Goal: Navigation & Orientation: Find specific page/section

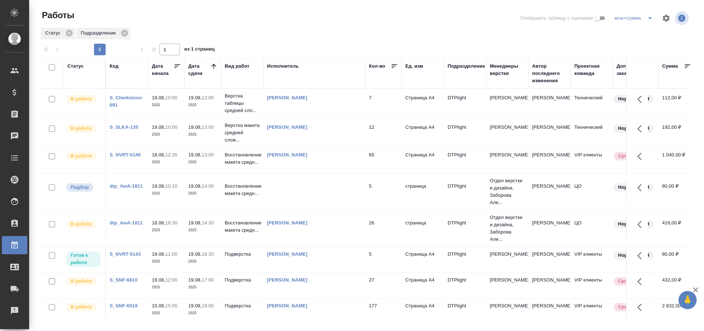
click at [77, 63] on div "Статус" at bounding box center [75, 66] width 16 height 7
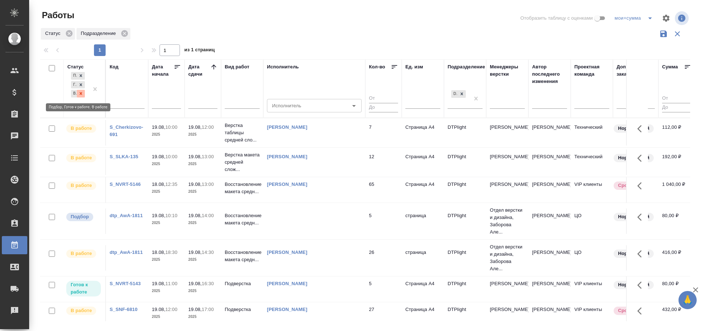
click at [83, 92] on icon at bounding box center [80, 93] width 5 height 5
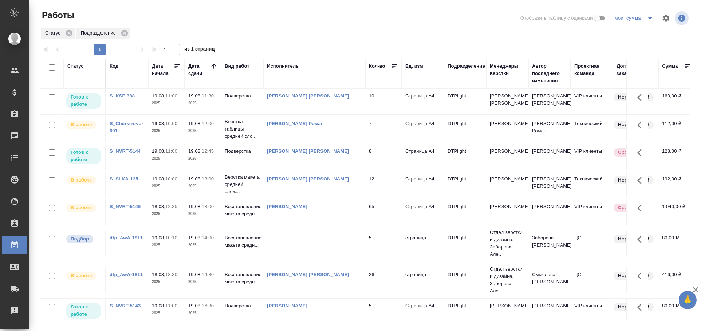
click at [258, 100] on td "Подверстка" at bounding box center [242, 101] width 42 height 25
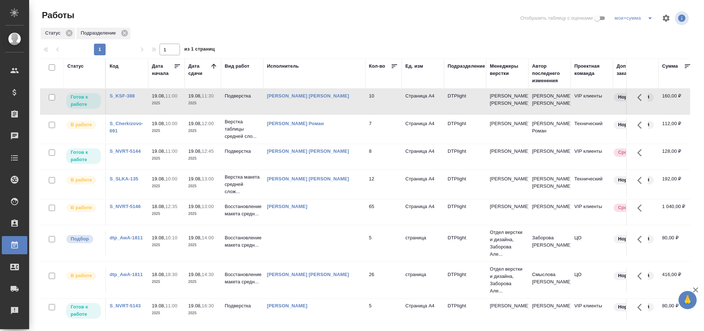
click at [258, 100] on td "Подверстка" at bounding box center [242, 101] width 42 height 25
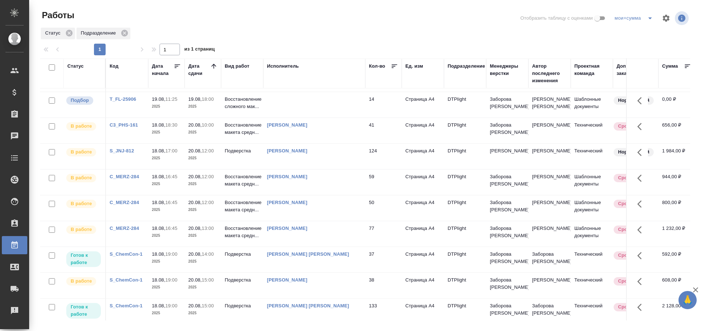
scroll to position [398, 0]
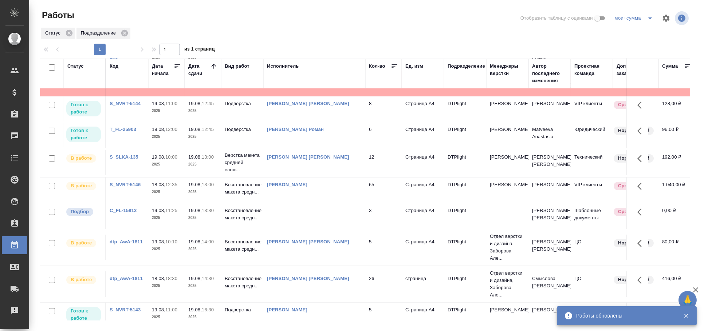
scroll to position [0, 0]
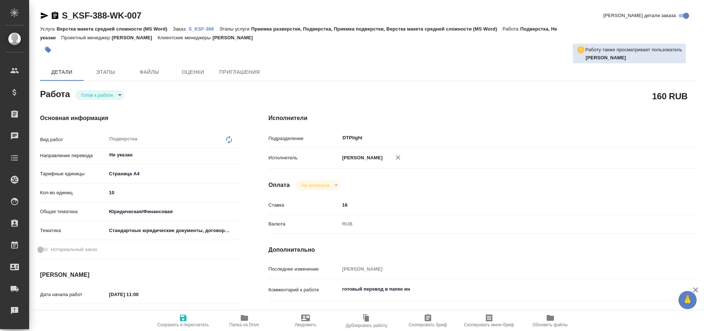
type textarea "x"
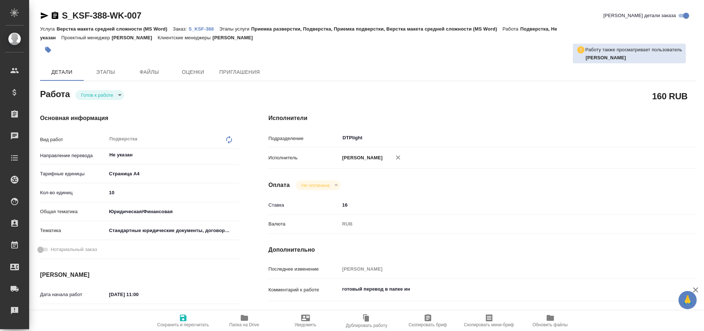
type textarea "x"
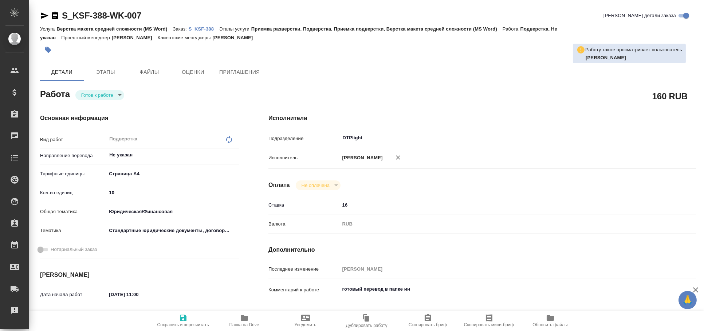
type textarea "x"
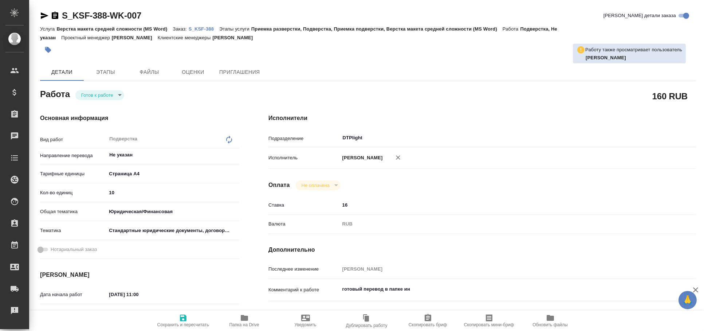
type textarea "x"
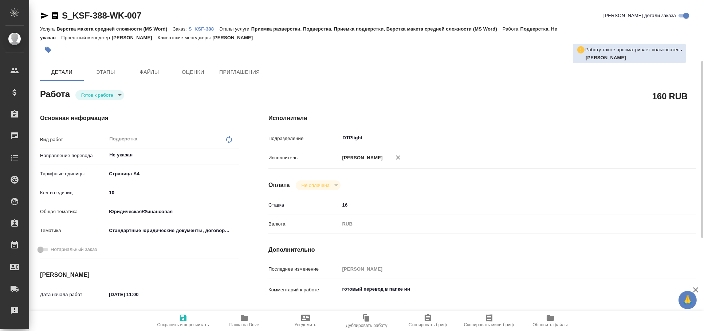
scroll to position [40, 0]
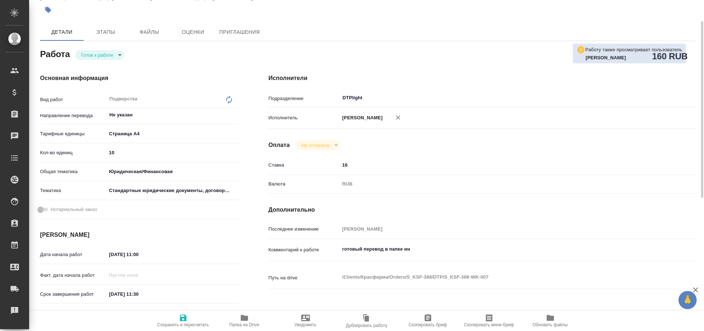
type textarea "x"
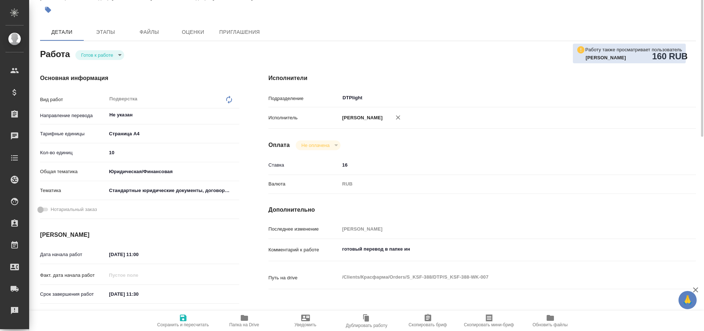
scroll to position [0, 0]
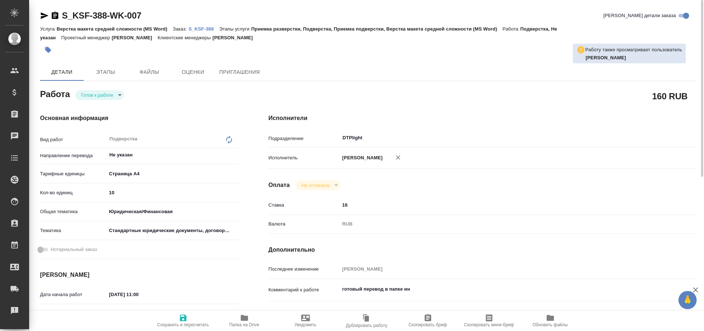
type textarea "x"
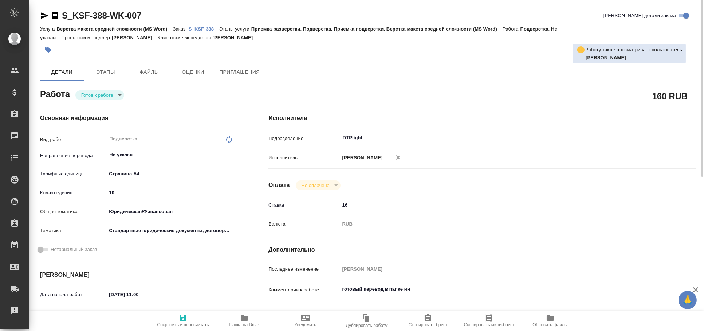
click at [44, 15] on icon "button" at bounding box center [45, 15] width 8 height 7
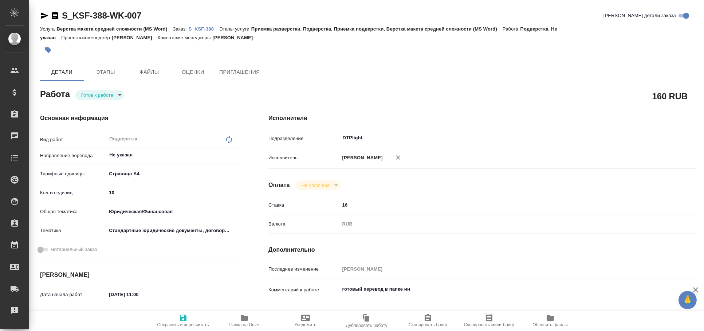
type textarea "x"
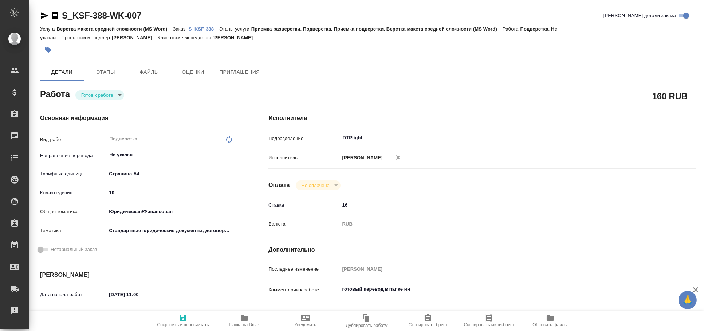
type textarea "x"
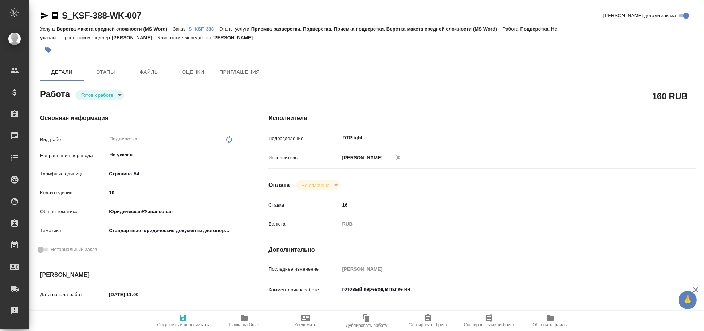
type textarea "x"
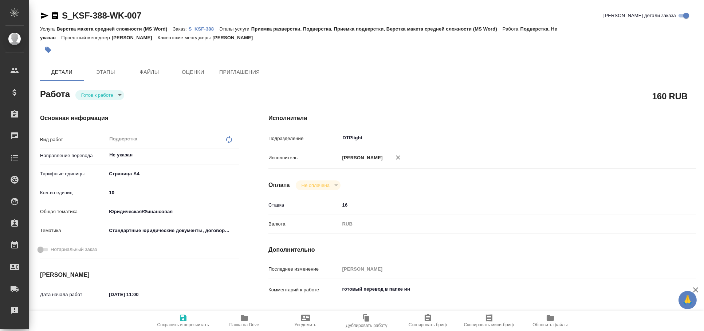
type textarea "x"
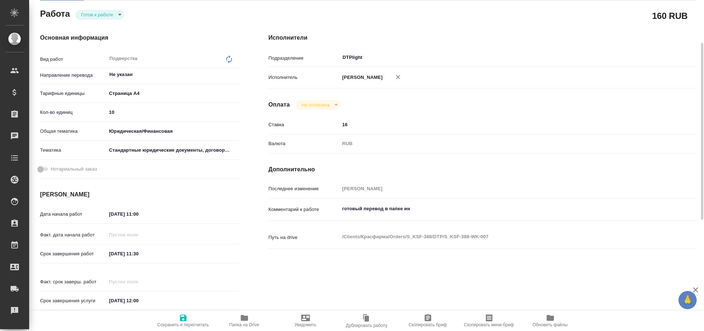
type textarea "x"
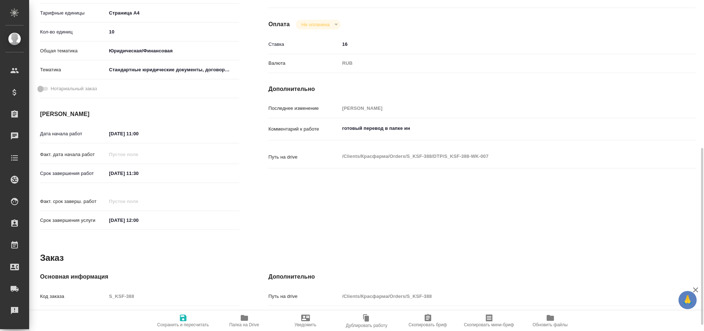
scroll to position [201, 0]
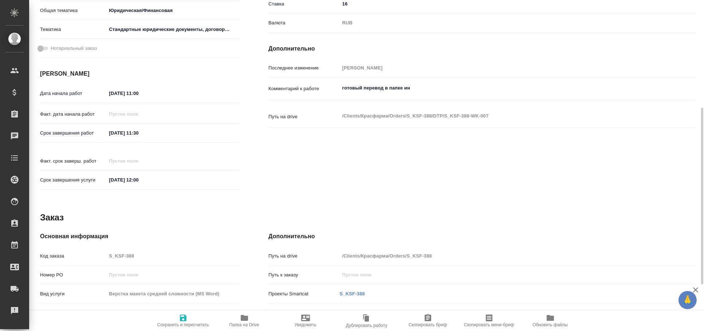
type textarea "x"
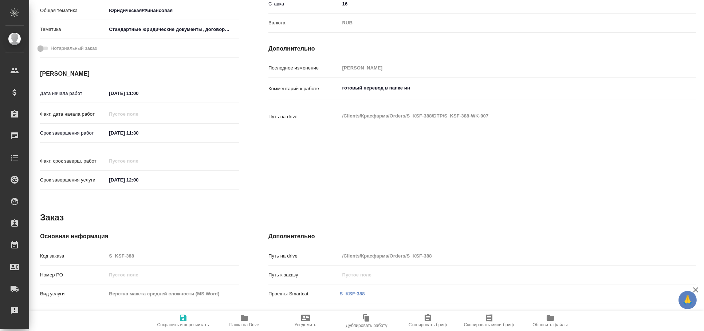
type textarea "x"
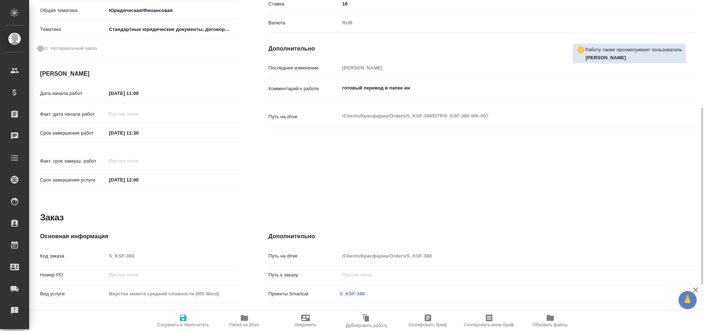
scroll to position [0, 0]
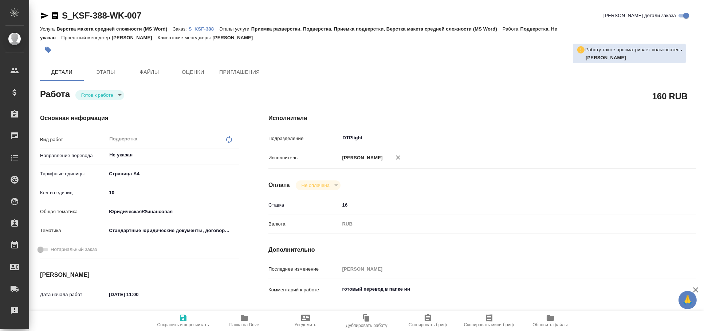
type textarea "x"
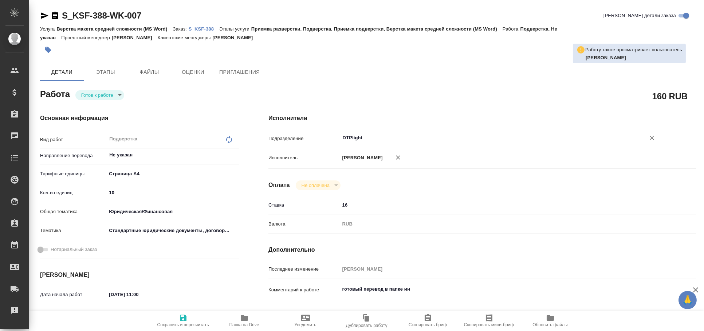
type textarea "x"
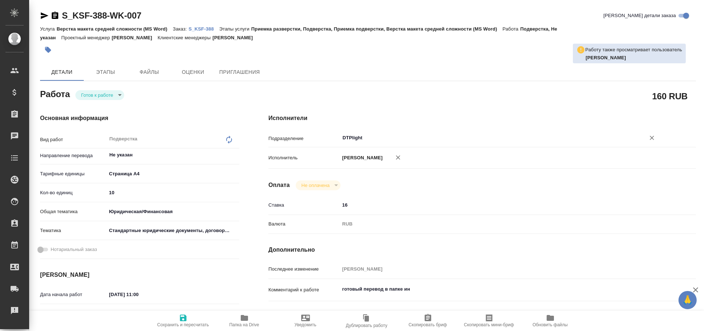
type textarea "x"
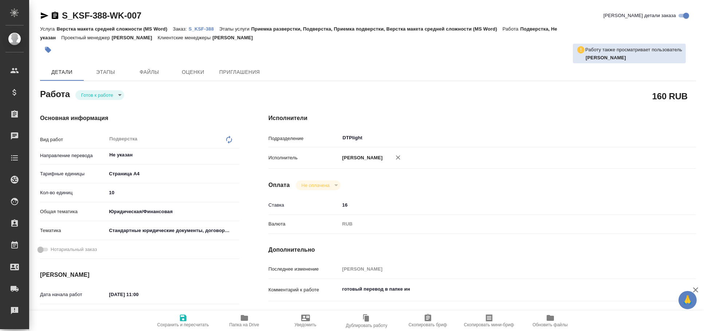
type textarea "x"
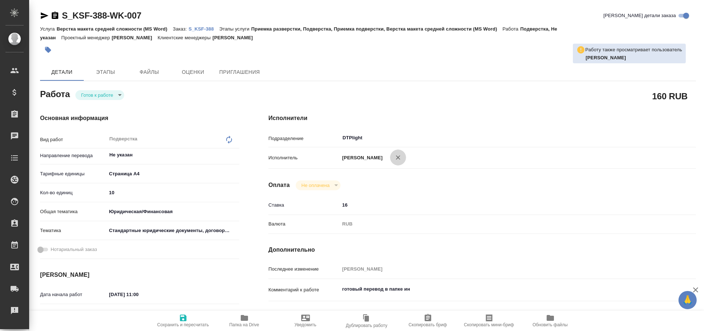
click at [406, 159] on button "button" at bounding box center [398, 158] width 16 height 16
type textarea "x"
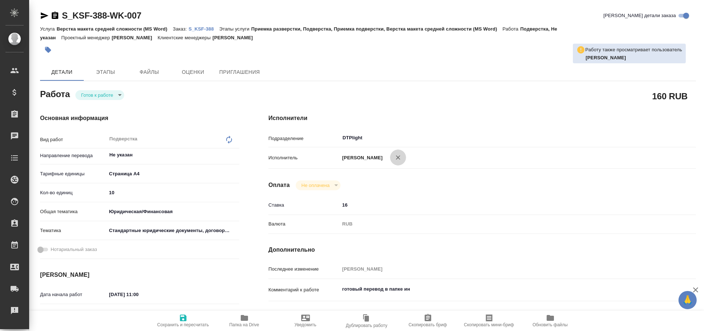
type textarea "x"
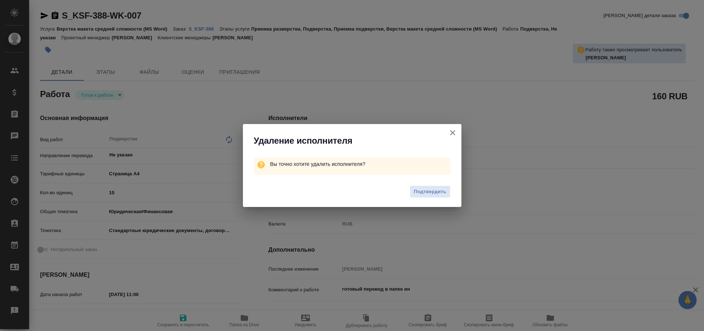
type textarea "x"
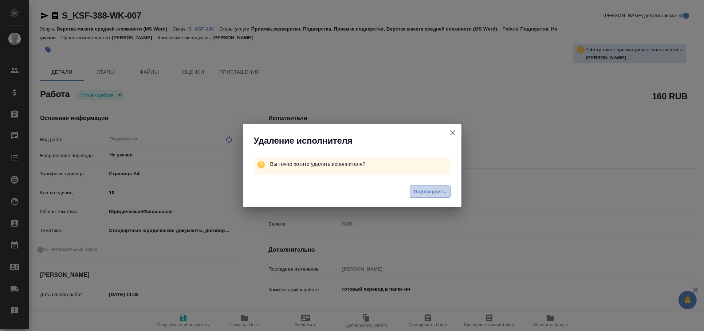
click at [442, 192] on span "Подтвердить" at bounding box center [430, 192] width 32 height 8
type textarea "x"
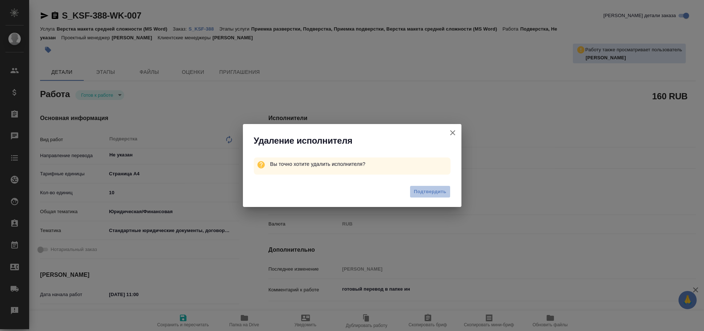
type textarea "x"
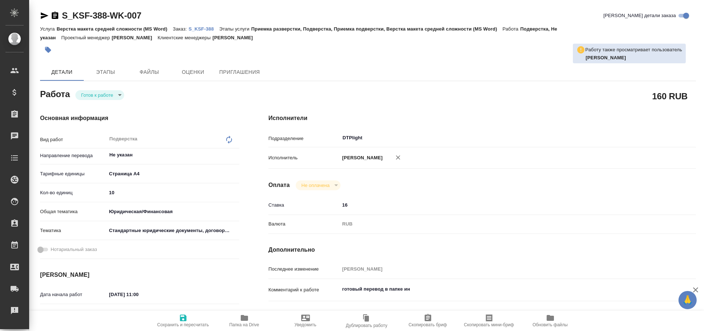
type textarea "x"
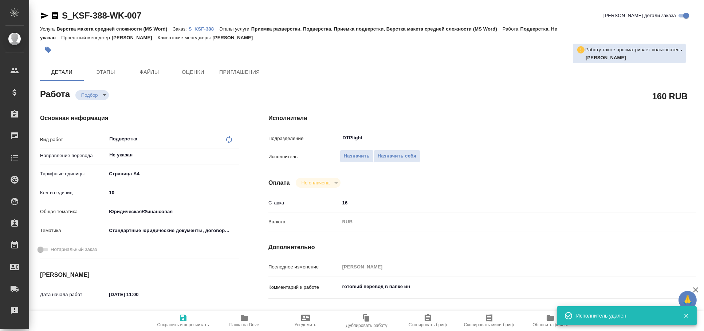
type textarea "x"
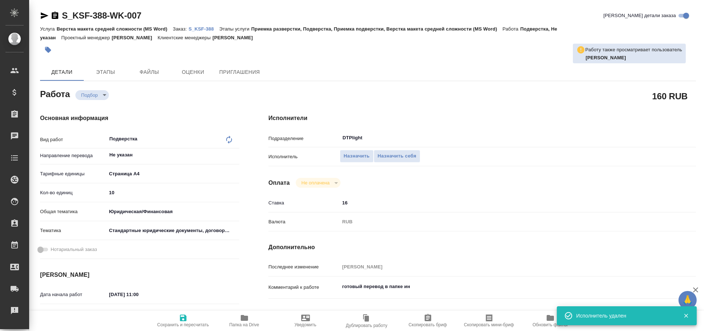
type textarea "x"
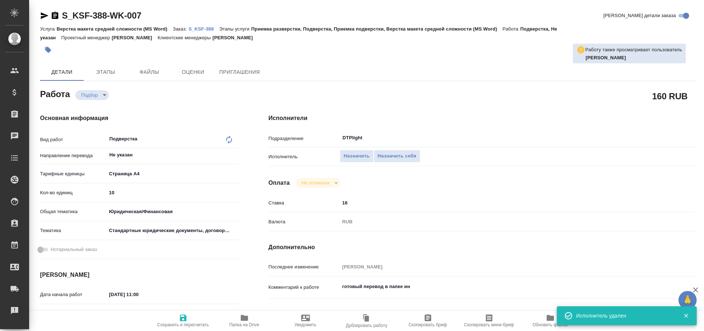
click at [39, 17] on div "S_KSF-388-WK-007 Кратко детали заказа Услуга Верстка макета средней сложности (…" at bounding box center [368, 314] width 664 height 628
click at [42, 17] on icon "button" at bounding box center [45, 15] width 8 height 7
type textarea "x"
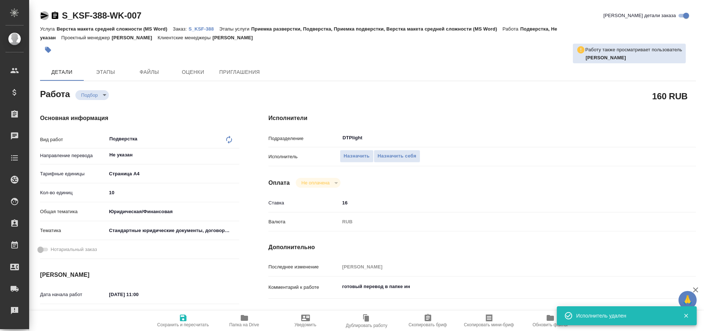
type textarea "x"
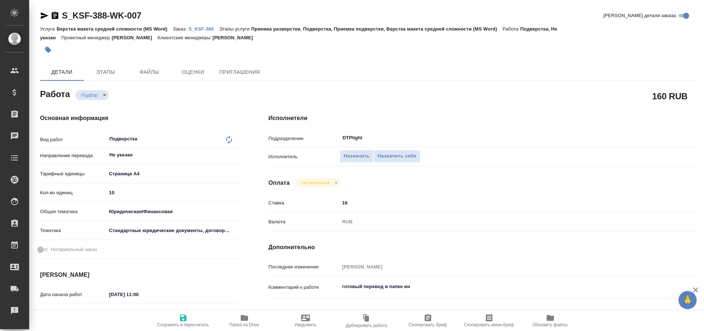
type textarea "x"
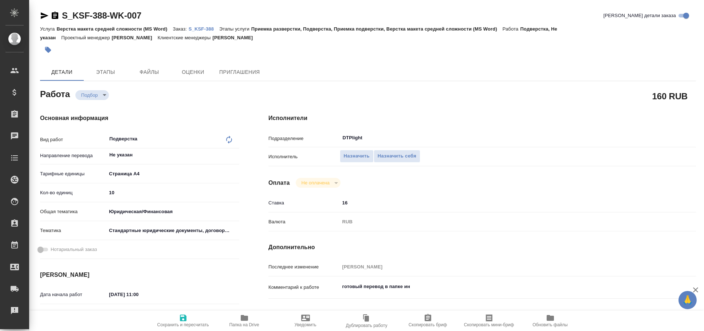
type textarea "x"
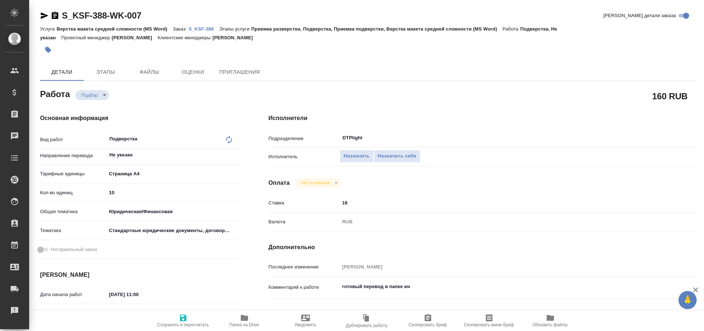
type textarea "x"
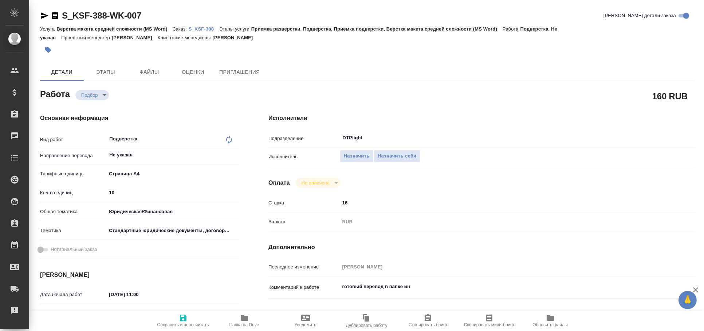
type textarea "x"
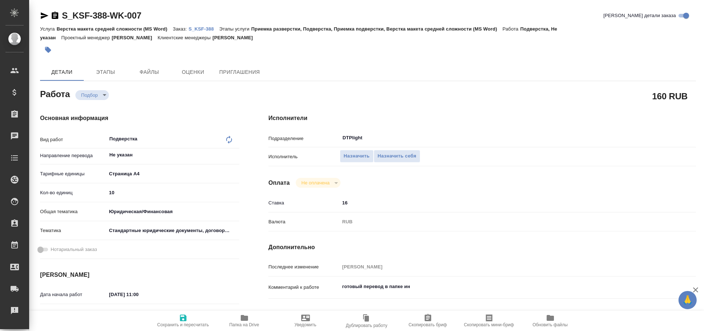
type textarea "x"
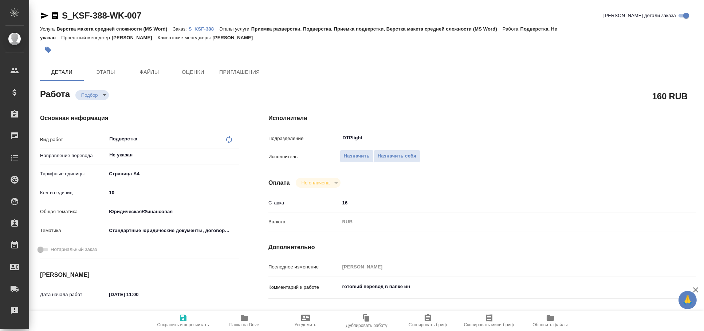
click at [43, 15] on icon "button" at bounding box center [45, 15] width 8 height 7
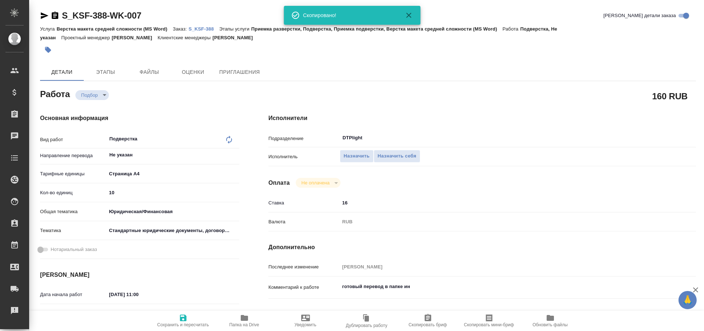
type textarea "x"
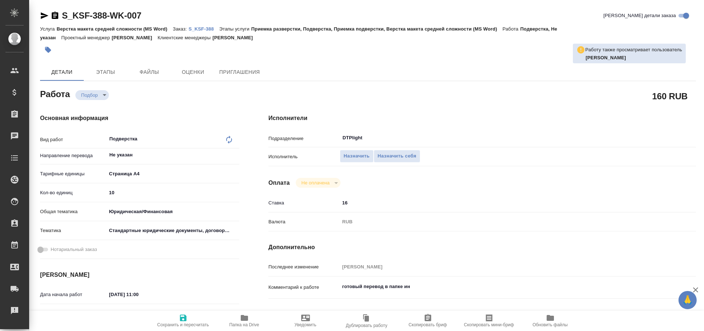
type textarea "x"
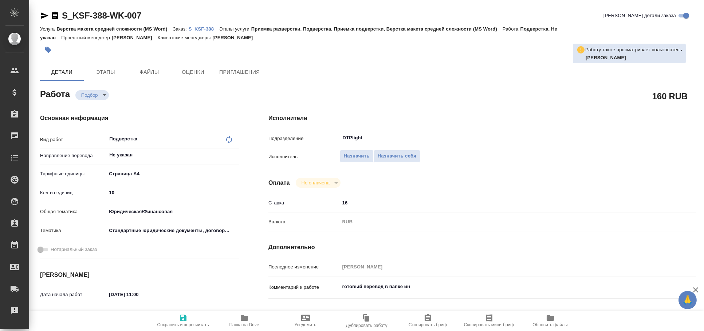
type textarea "x"
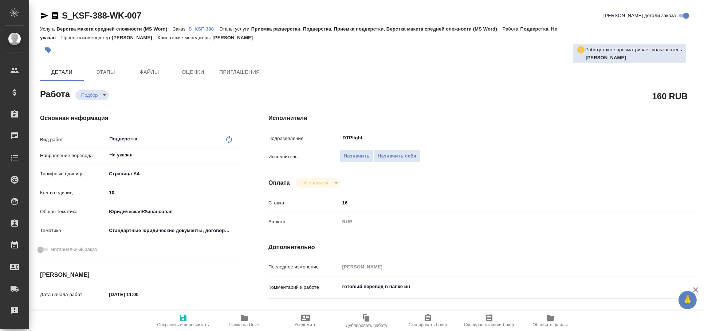
type textarea "x"
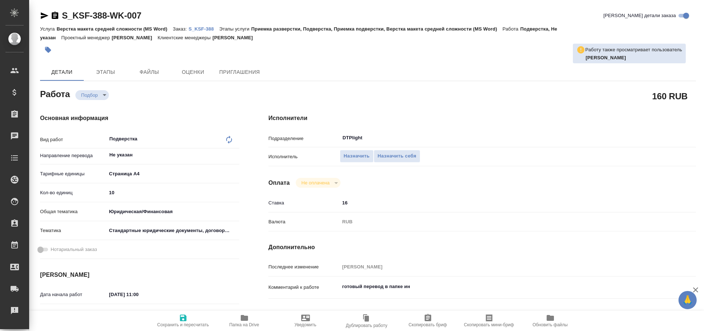
type textarea "x"
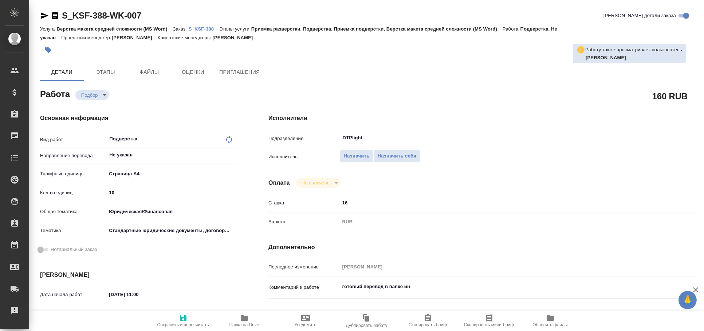
type textarea "x"
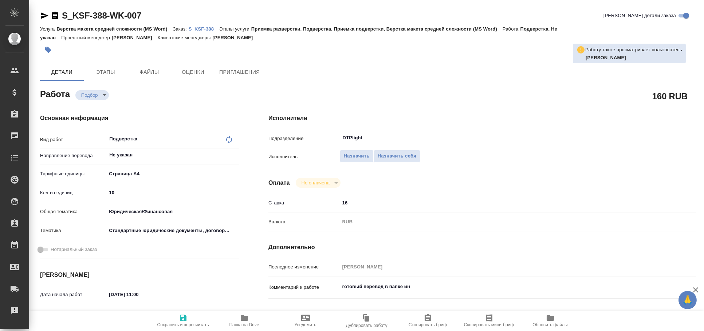
type textarea "x"
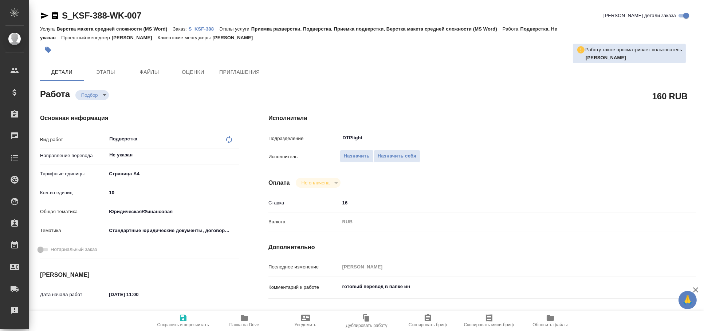
type textarea "x"
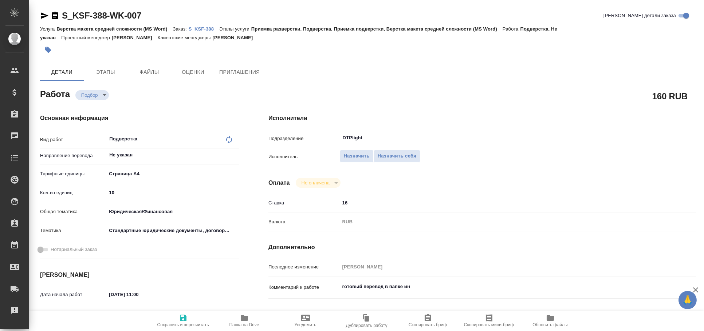
type textarea "x"
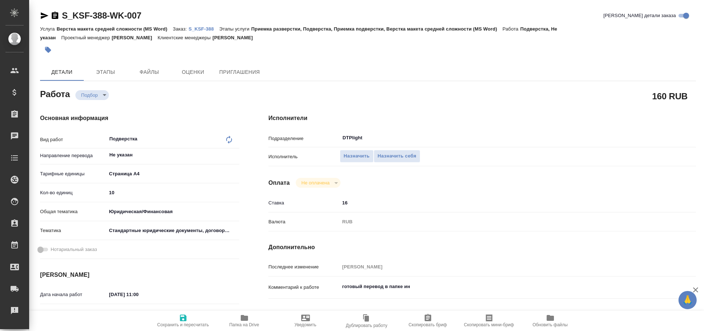
type textarea "x"
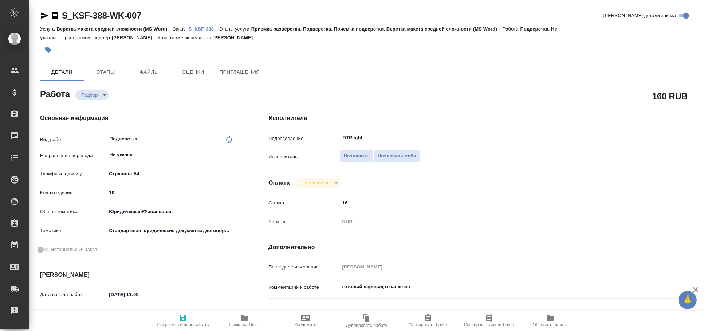
type textarea "x"
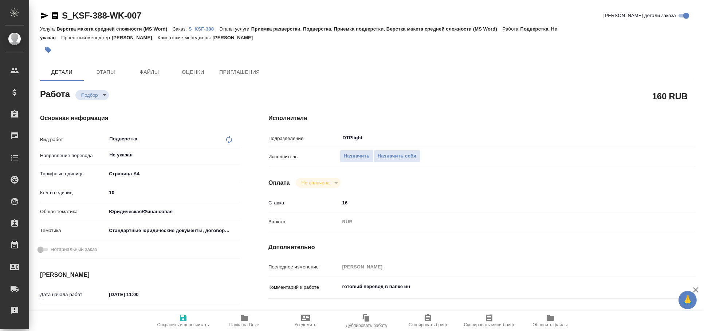
type textarea "x"
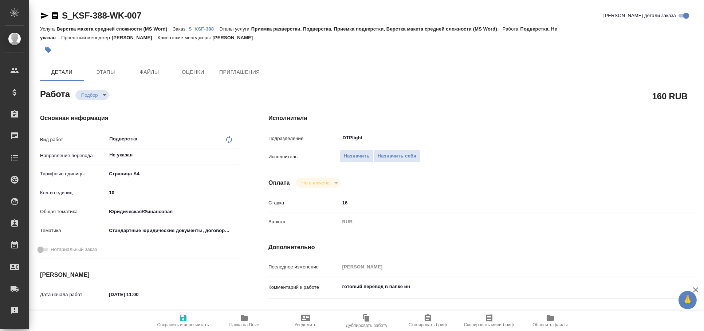
type textarea "x"
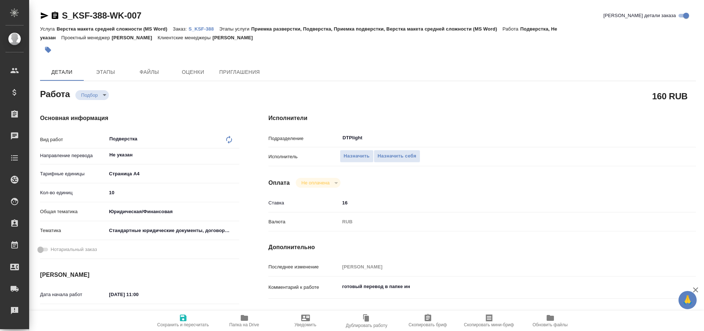
type textarea "x"
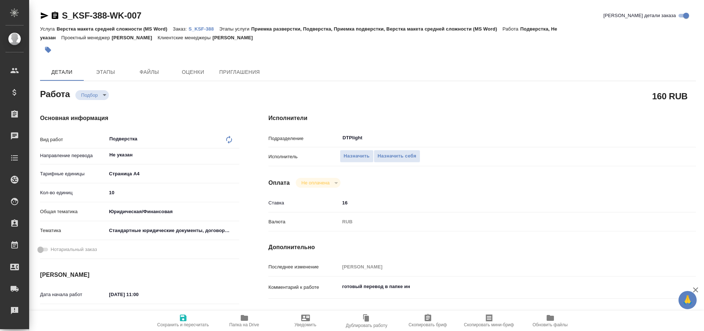
type textarea "x"
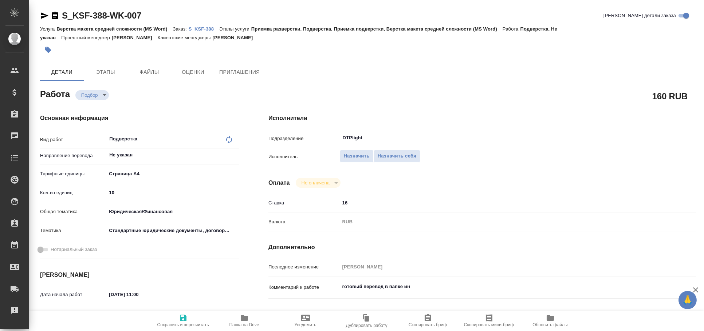
click at [44, 14] on icon "button" at bounding box center [45, 15] width 8 height 7
type textarea "x"
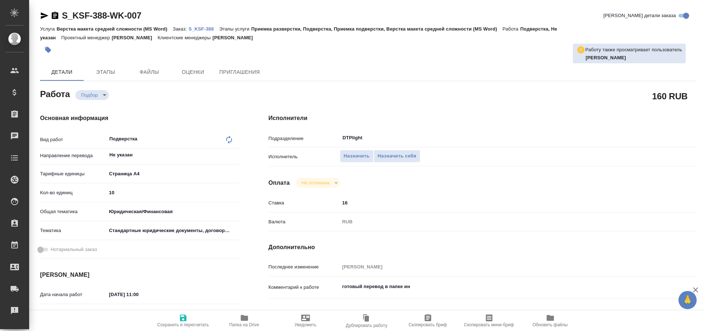
type textarea "x"
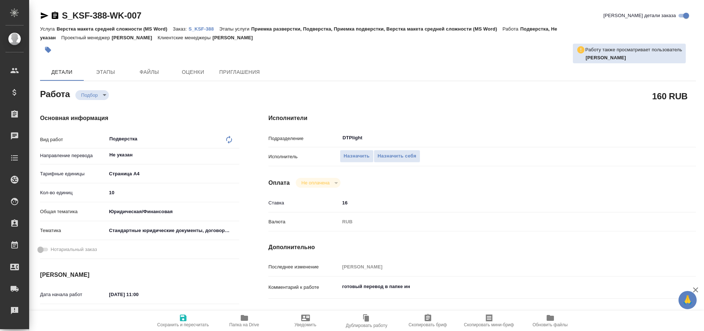
type textarea "x"
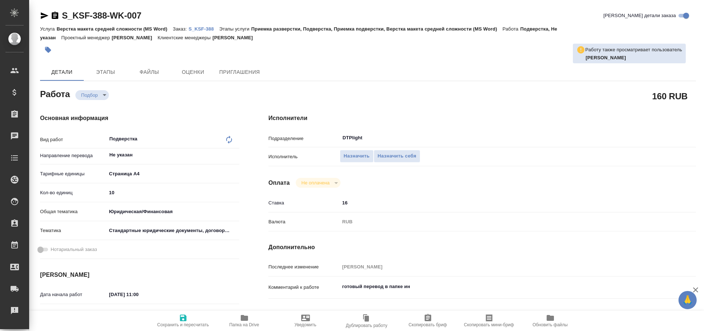
type textarea "x"
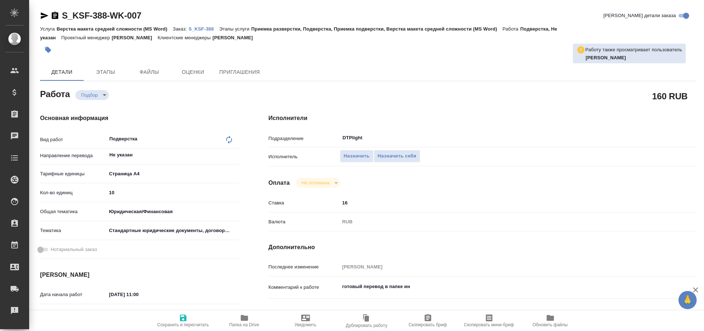
type textarea "x"
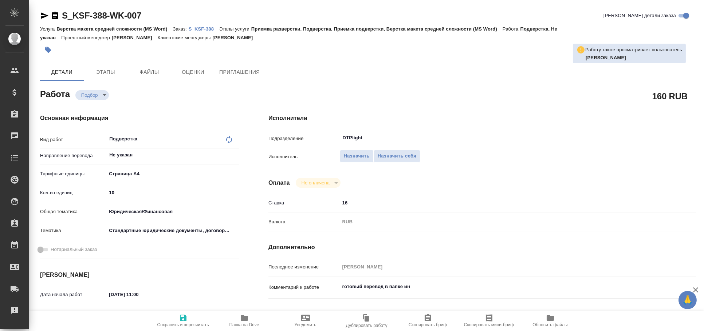
type textarea "x"
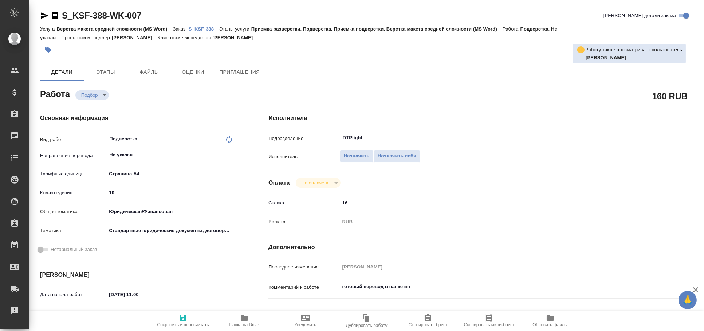
type textarea "x"
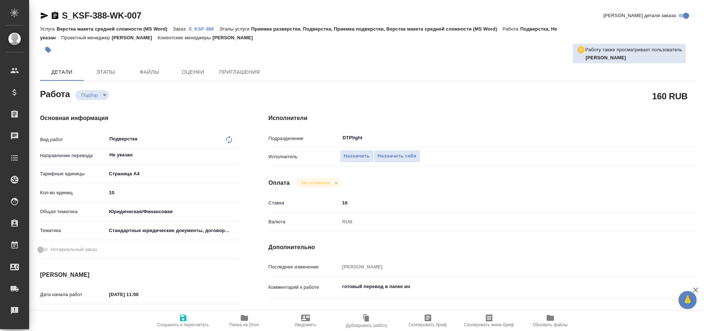
type textarea "x"
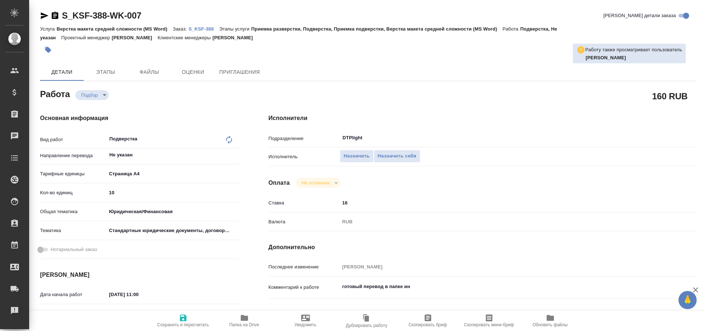
type textarea "x"
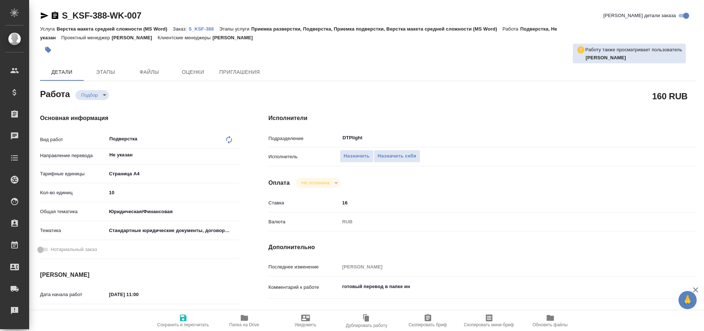
type textarea "x"
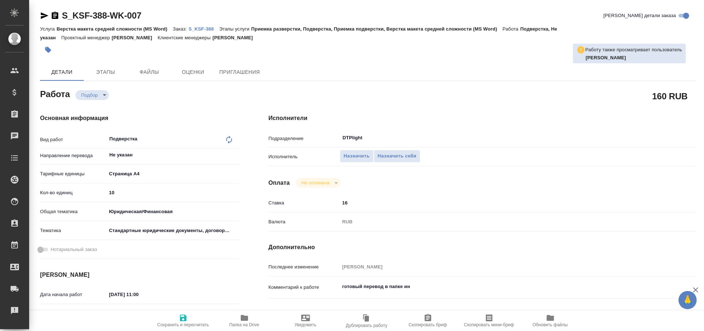
type textarea "x"
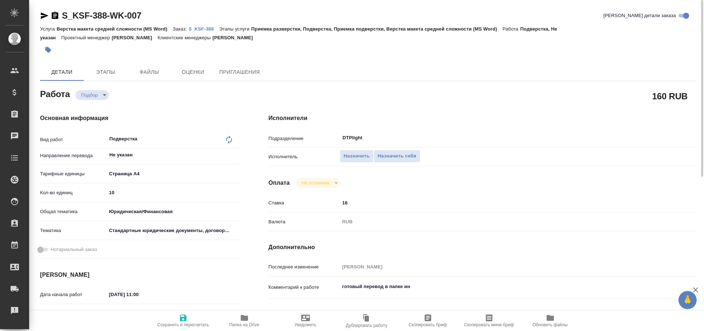
click at [43, 15] on icon "button" at bounding box center [44, 15] width 9 height 9
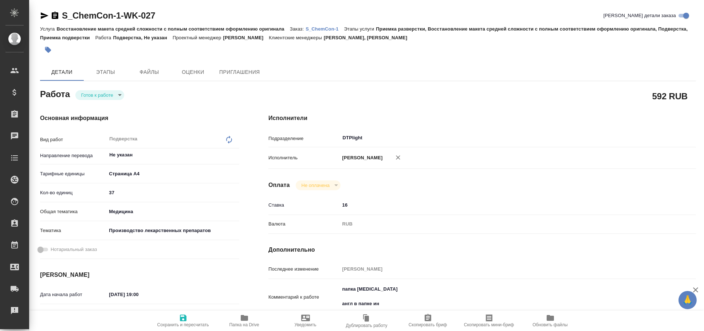
type textarea "x"
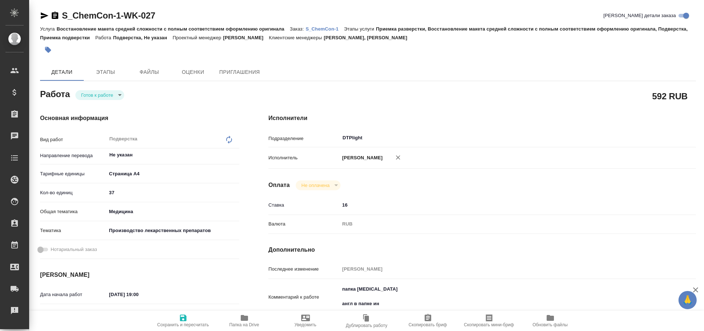
type textarea "x"
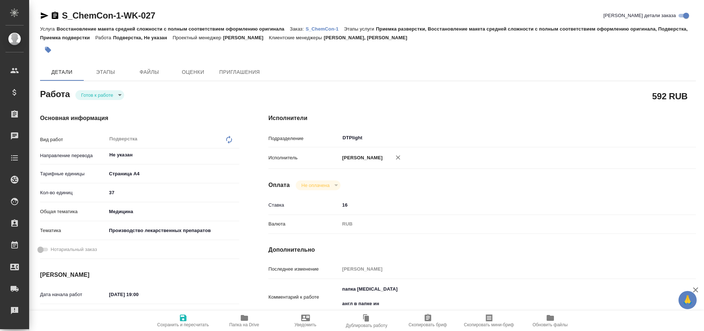
type textarea "x"
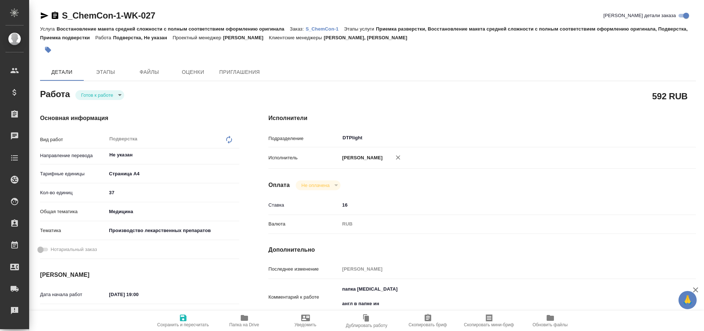
type textarea "x"
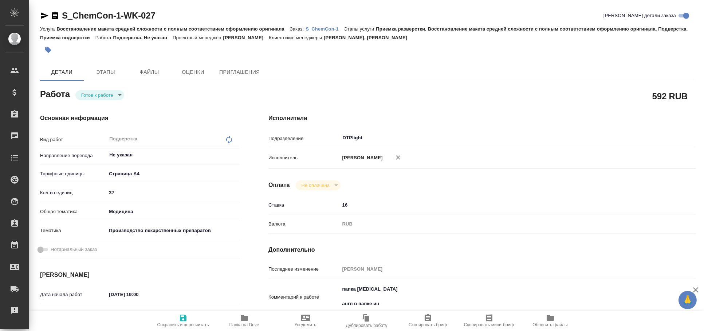
type textarea "x"
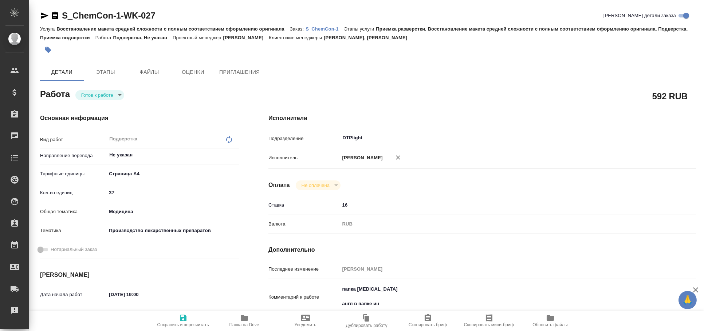
type textarea "x"
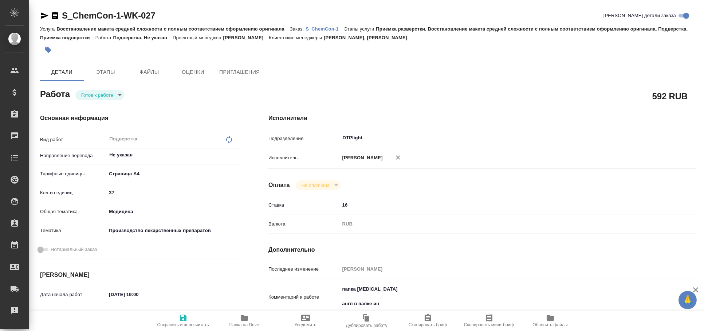
scroll to position [80, 0]
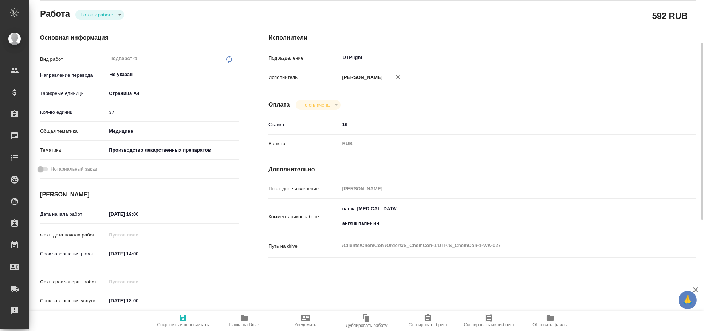
type textarea "x"
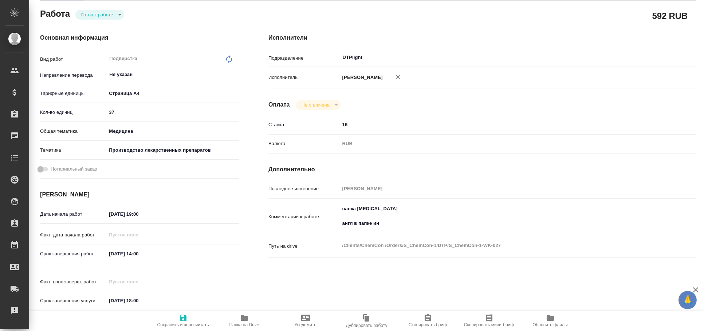
type textarea "x"
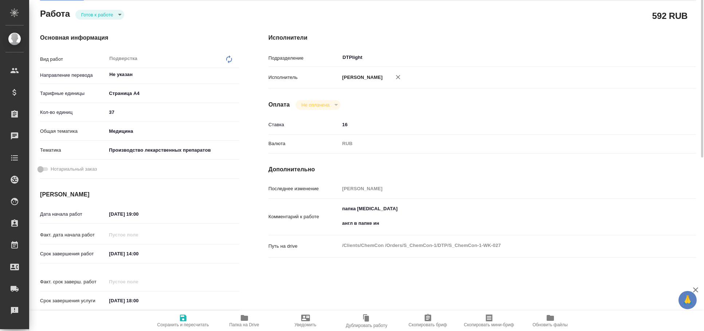
scroll to position [0, 0]
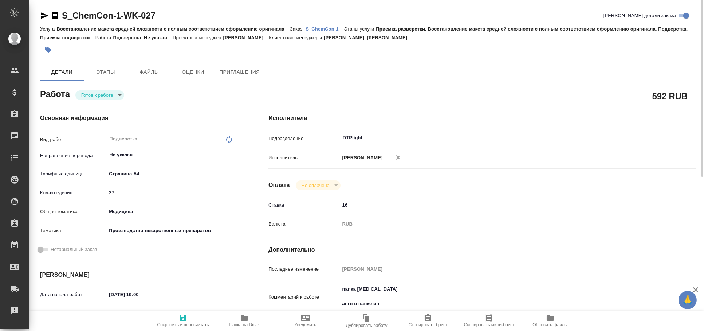
click at [45, 15] on icon "button" at bounding box center [45, 15] width 8 height 7
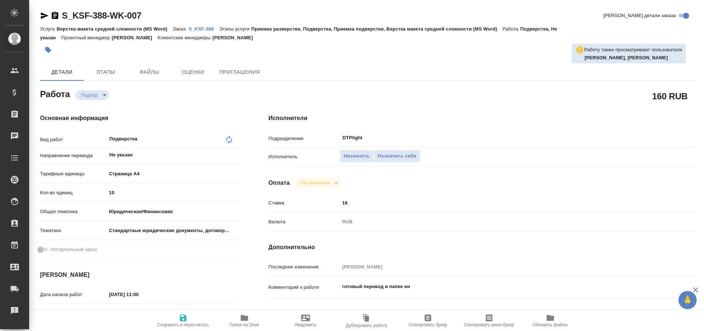
type textarea "x"
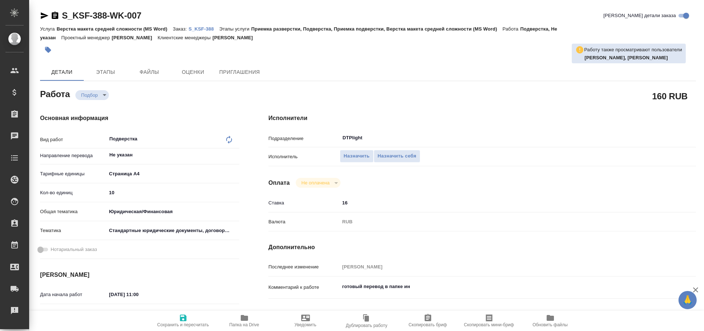
type textarea "x"
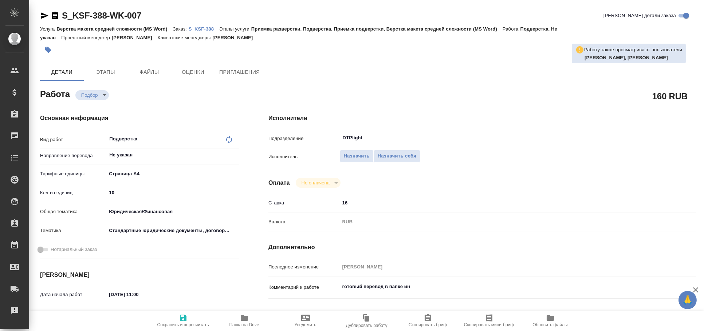
type textarea "x"
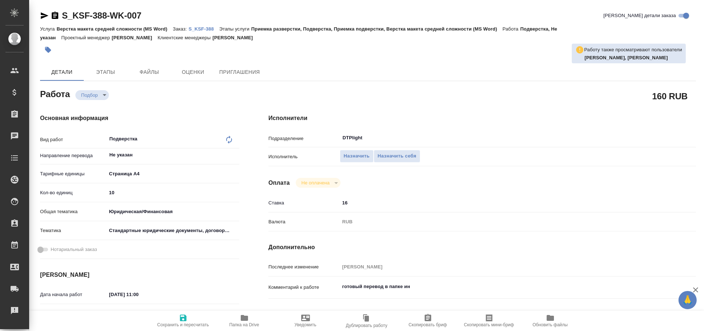
type textarea "x"
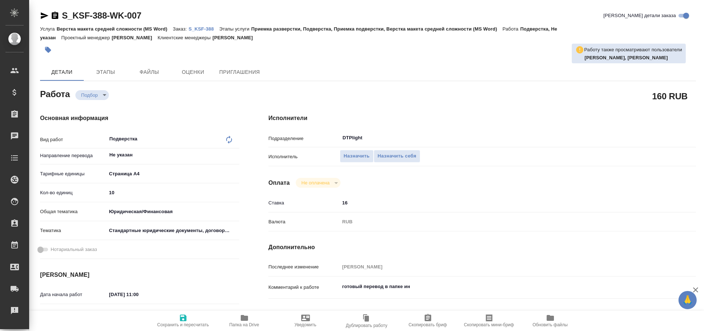
type textarea "x"
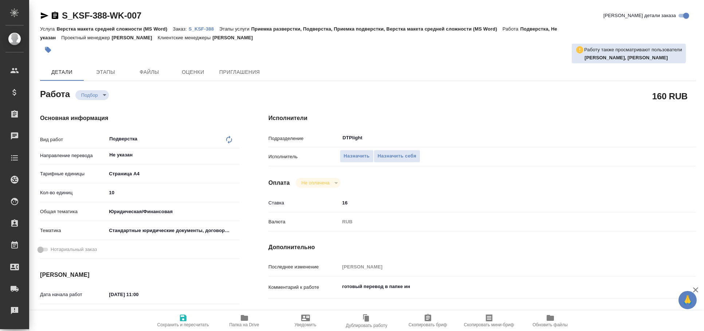
type textarea "x"
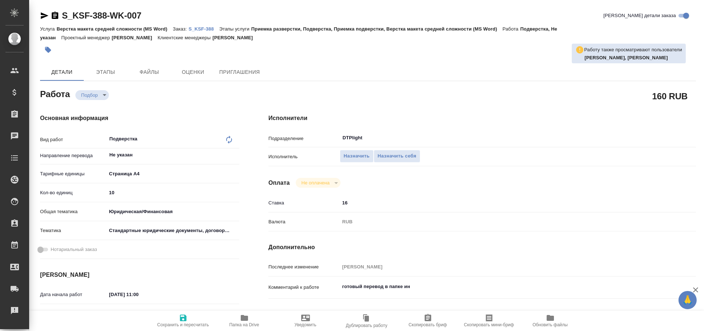
type textarea "x"
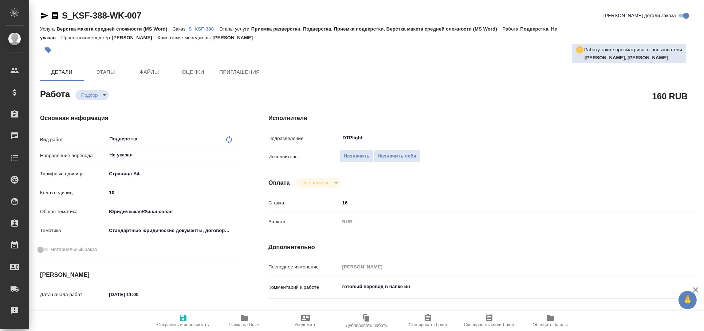
type textarea "x"
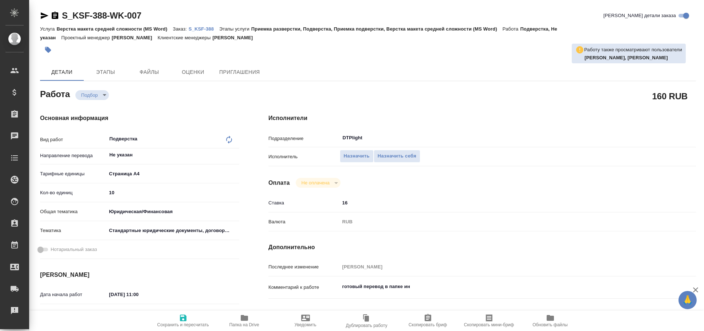
type textarea "x"
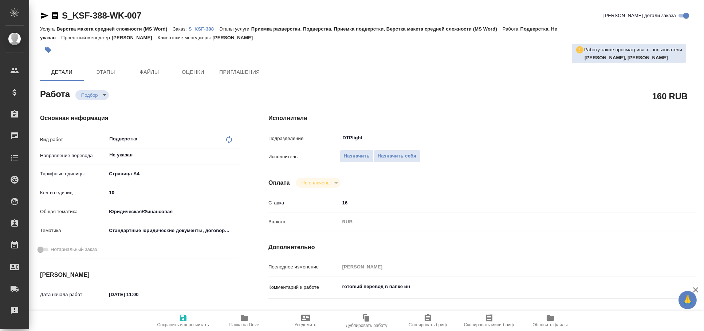
type textarea "x"
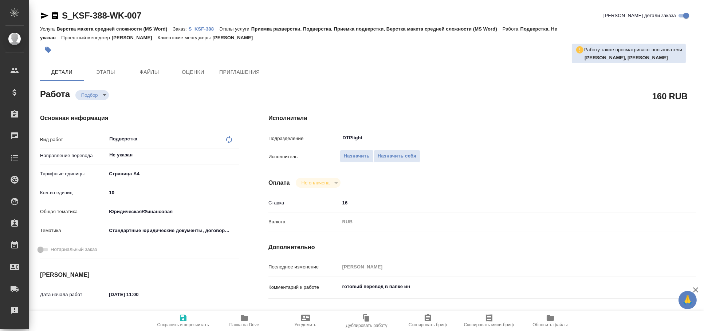
type textarea "x"
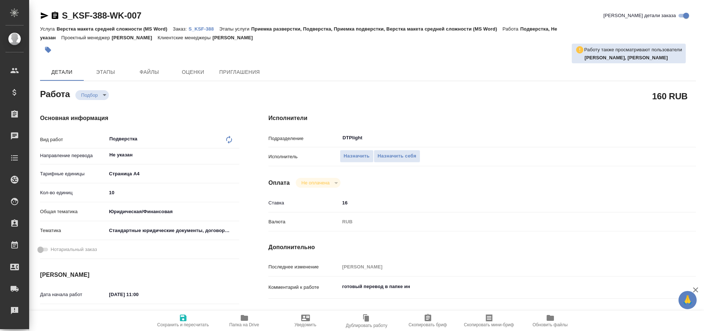
type textarea "x"
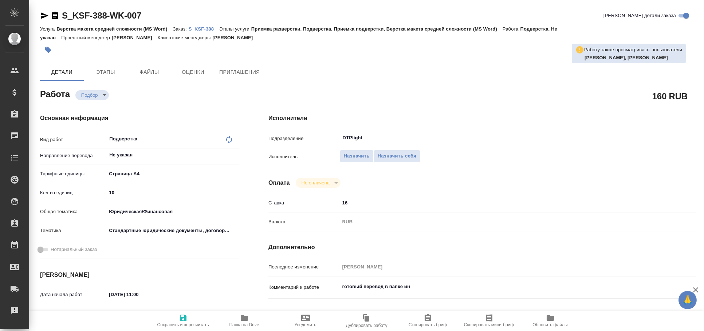
type textarea "x"
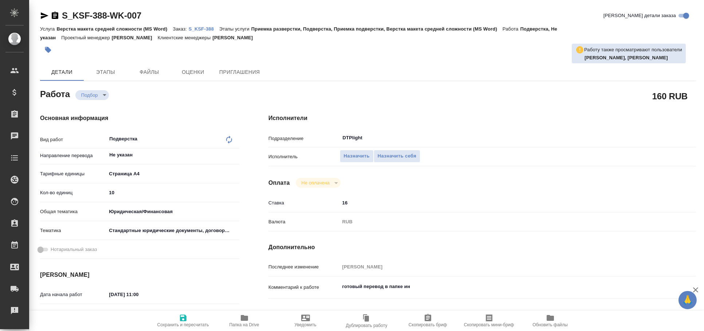
type textarea "x"
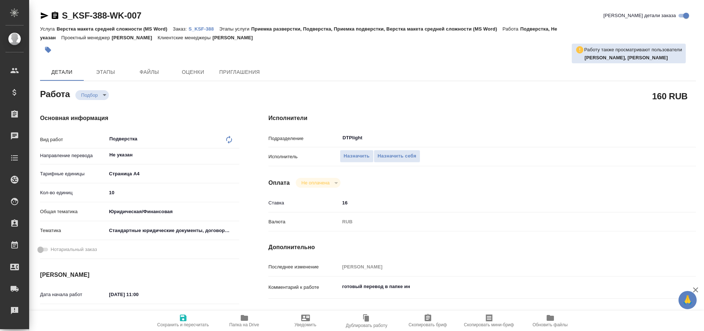
type textarea "x"
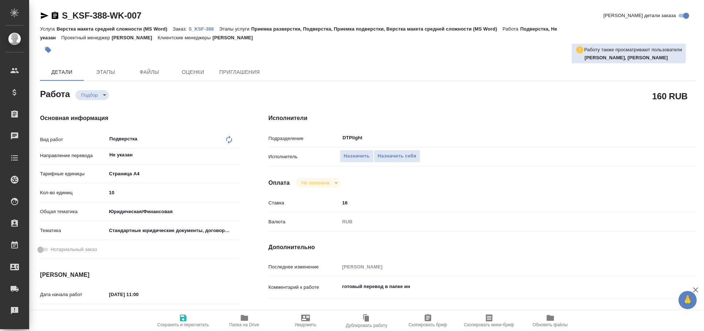
type textarea "x"
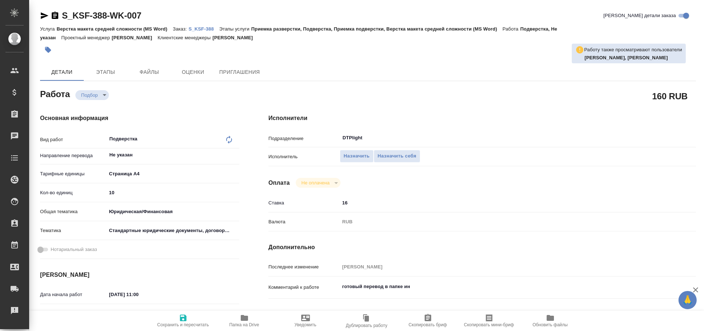
type textarea "x"
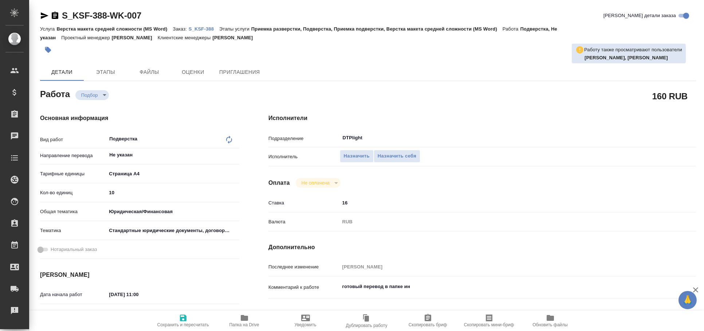
type textarea "x"
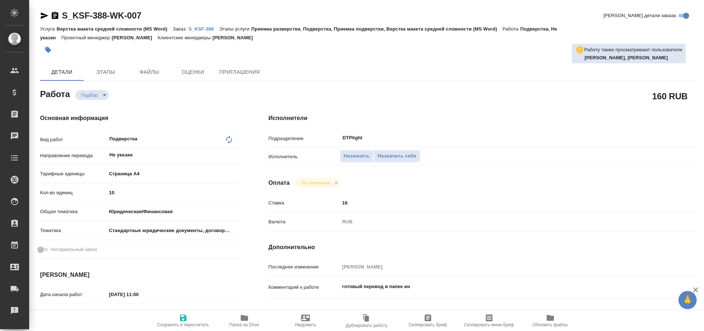
type textarea "x"
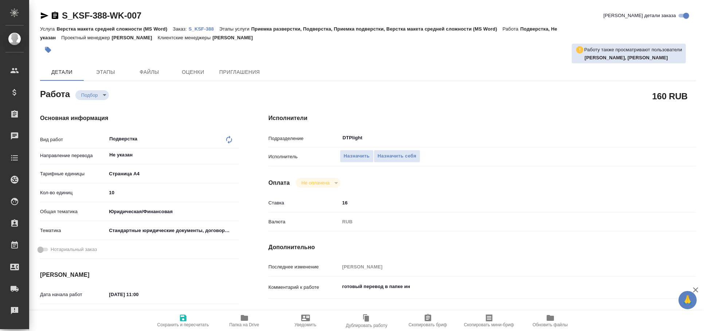
type textarea "x"
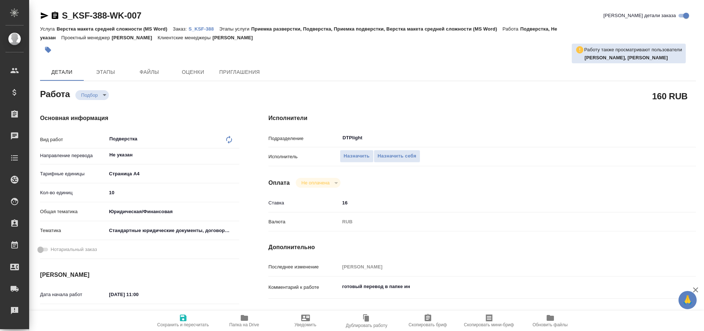
type textarea "x"
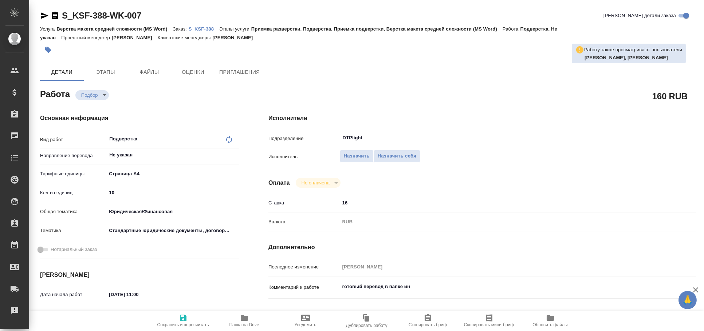
type textarea "x"
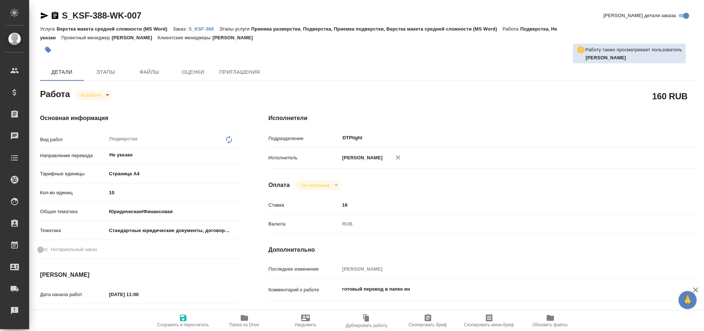
type textarea "x"
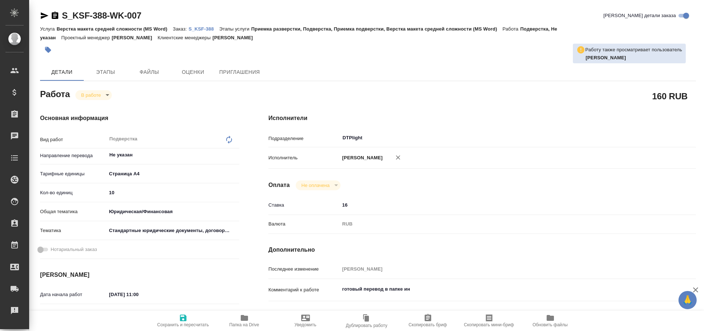
type textarea "x"
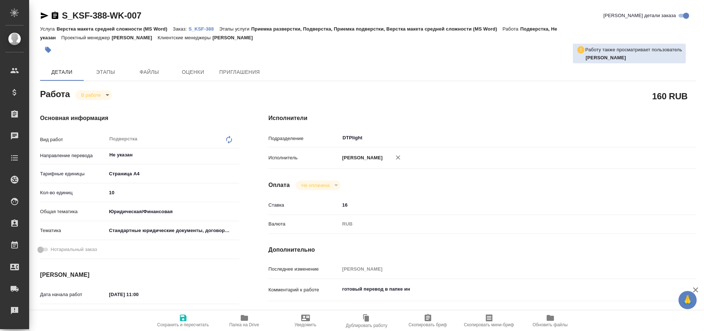
type textarea "x"
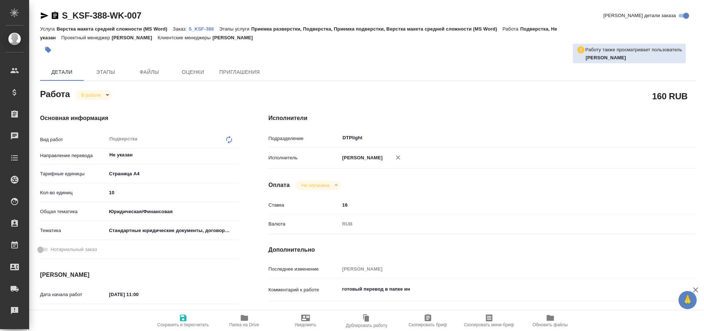
type textarea "x"
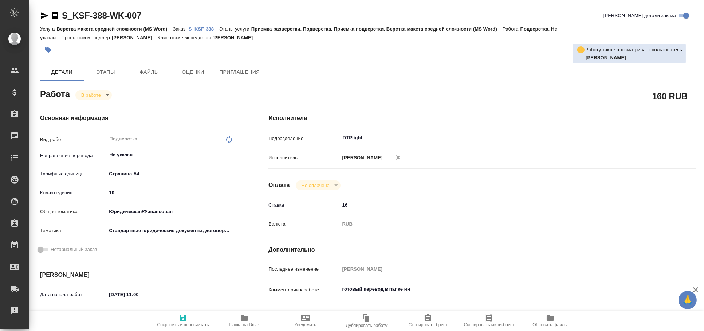
type textarea "x"
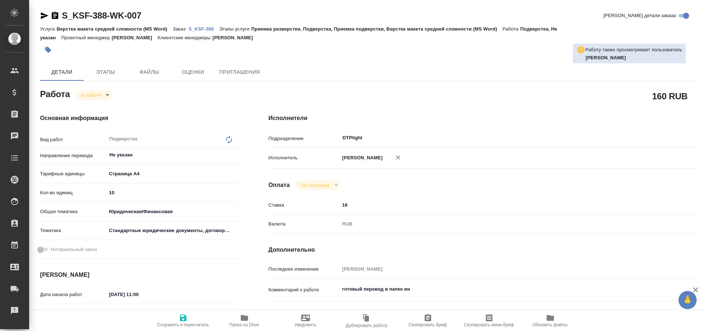
type textarea "x"
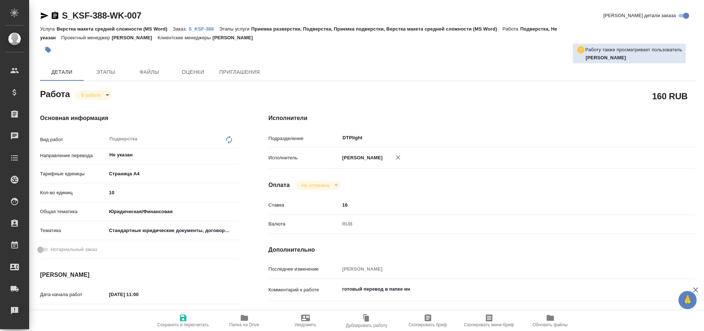
type textarea "x"
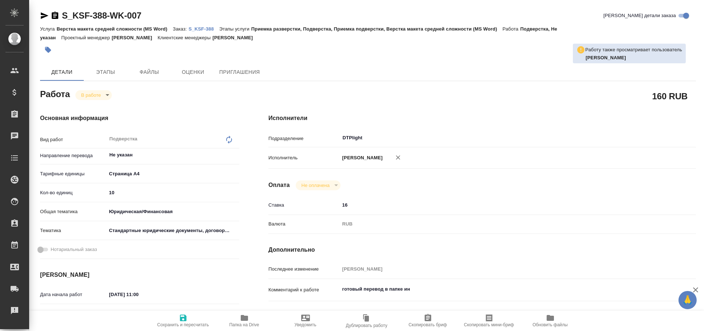
type textarea "x"
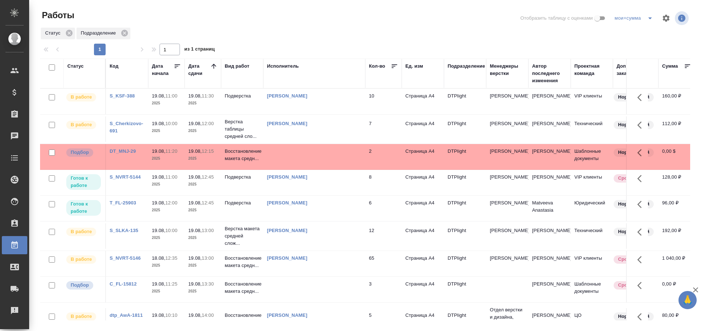
click at [292, 114] on td at bounding box center [314, 101] width 102 height 25
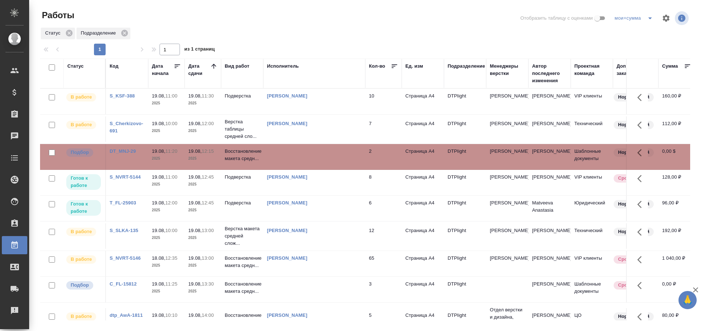
click at [292, 114] on td at bounding box center [314, 101] width 102 height 25
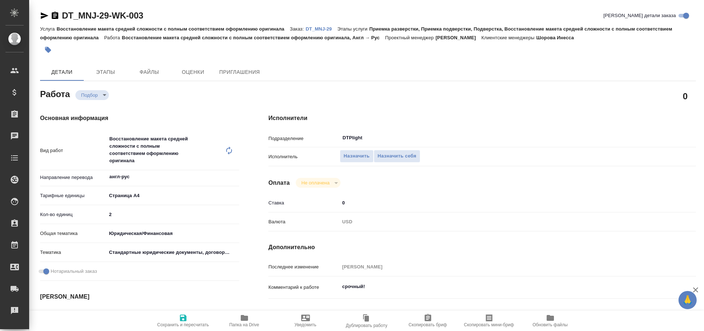
type textarea "x"
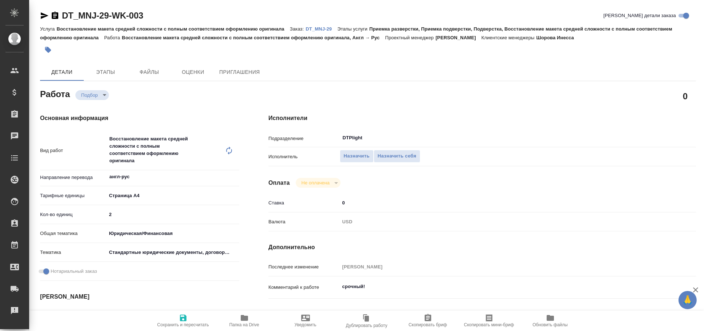
type textarea "x"
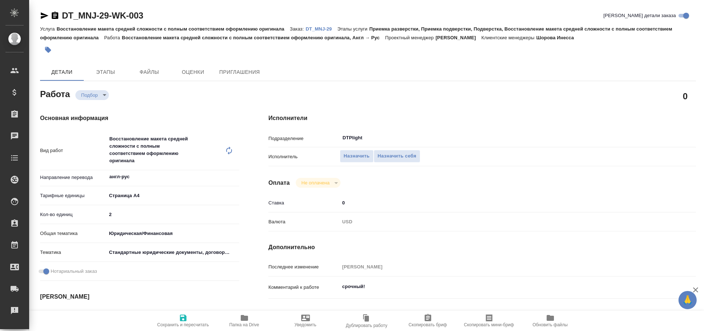
click at [43, 15] on icon "button" at bounding box center [45, 15] width 8 height 7
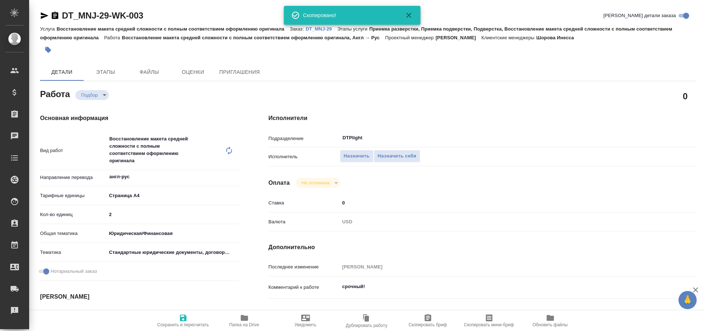
type textarea "x"
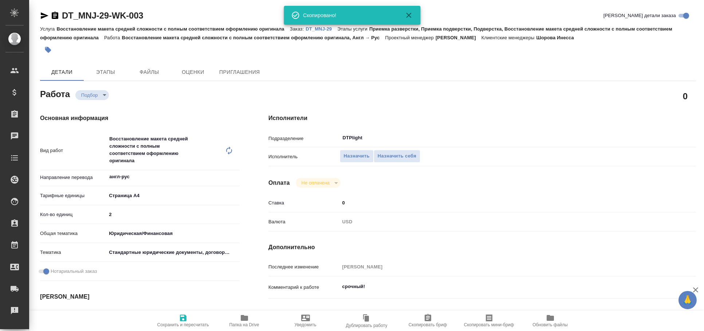
type textarea "x"
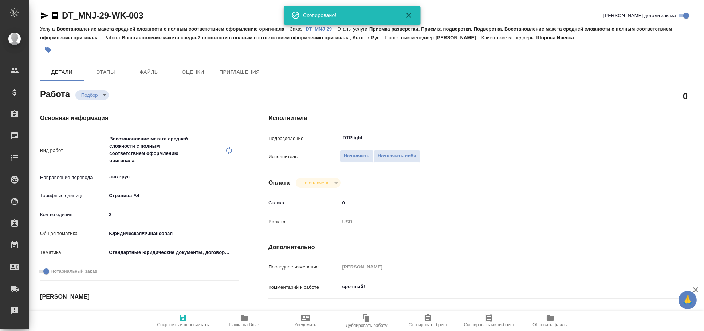
type textarea "x"
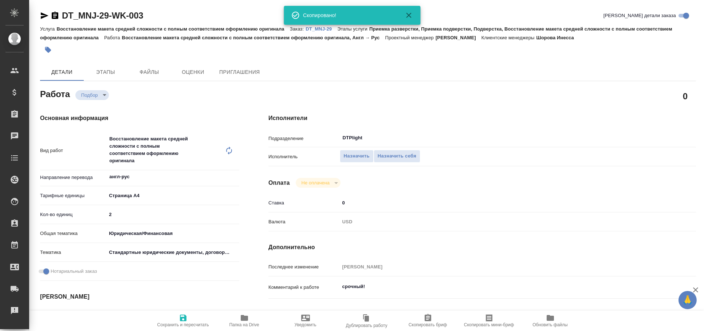
type textarea "x"
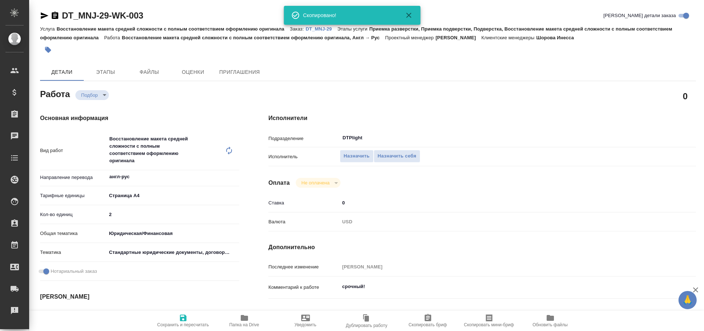
type textarea "x"
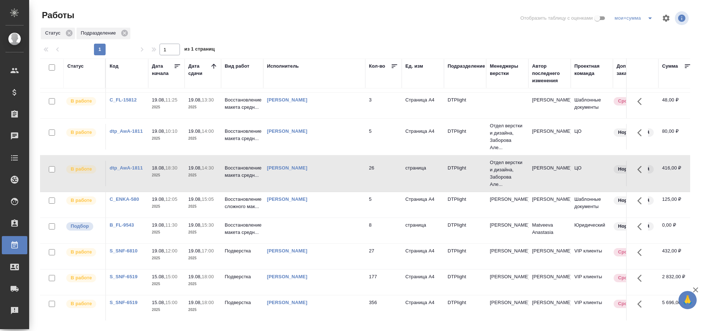
scroll to position [102, 0]
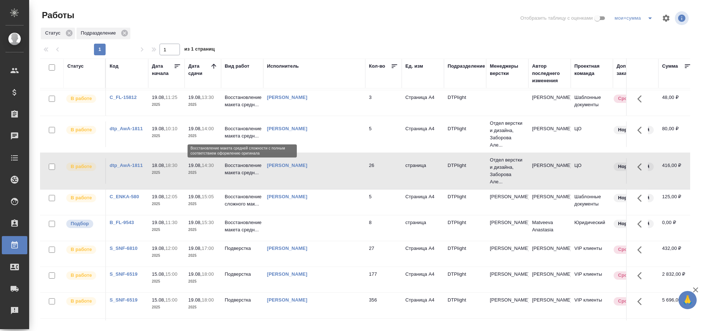
drag, startPoint x: 238, startPoint y: 132, endPoint x: 235, endPoint y: 128, distance: 5.5
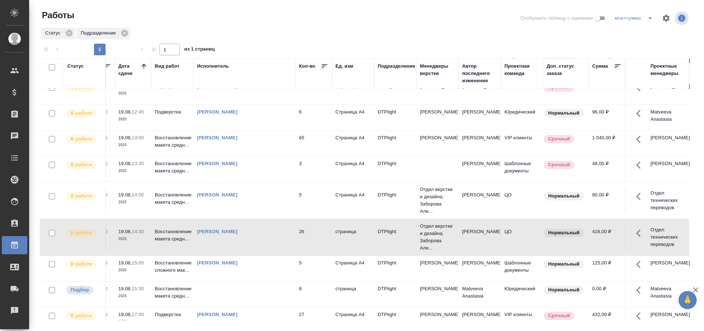
scroll to position [31, 75]
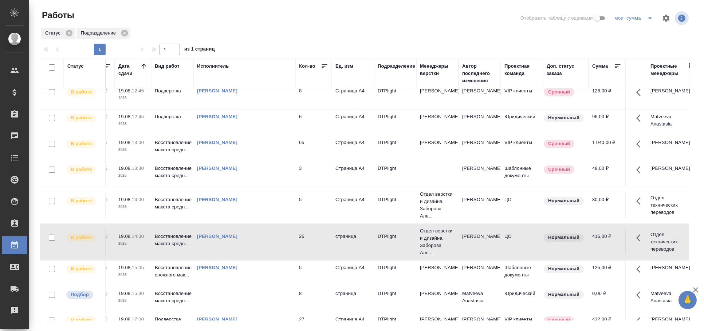
drag, startPoint x: 235, startPoint y: 128, endPoint x: 253, endPoint y: 40, distance: 90.0
click at [253, 40] on div "Работы Отобразить таблицу с оценками мои+сумма Статус Подразделение 1 1 из 1 ст…" at bounding box center [368, 162] width 664 height 325
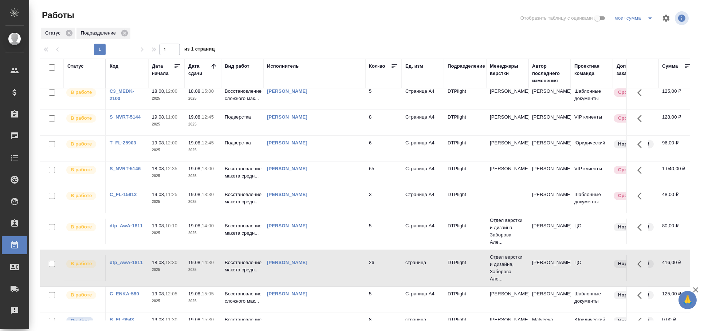
scroll to position [0, 0]
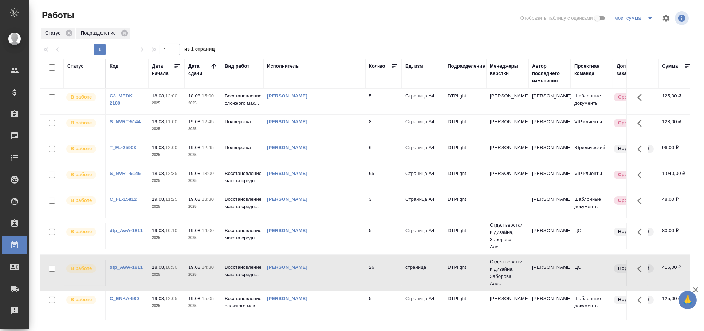
drag, startPoint x: 339, startPoint y: 140, endPoint x: 402, endPoint y: -49, distance: 199.4
click at [402, 0] on html "🙏 .cls-1 fill:#fff; AWATERA Arkhipova Ekaterina Клиенты Спецификации Заказы 0 Ч…" at bounding box center [352, 165] width 704 height 331
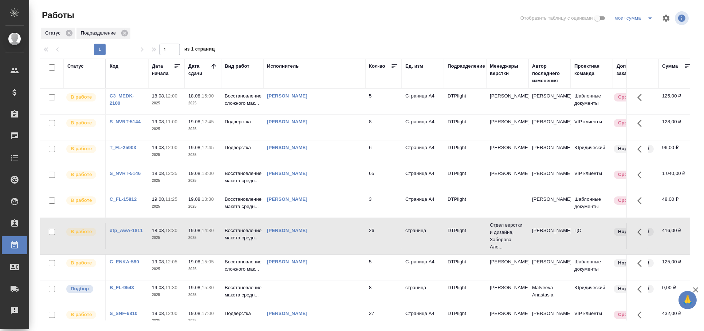
click at [241, 23] on div "Работы" at bounding box center [149, 17] width 218 height 17
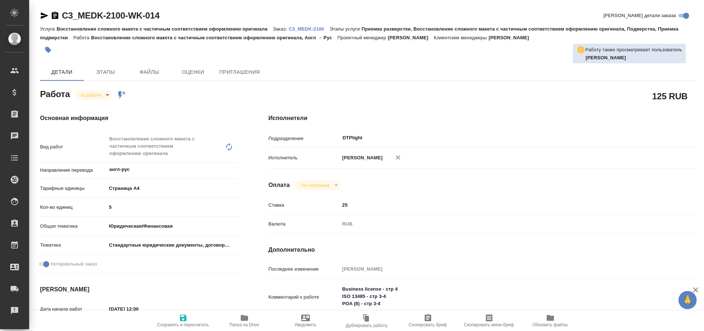
type textarea "x"
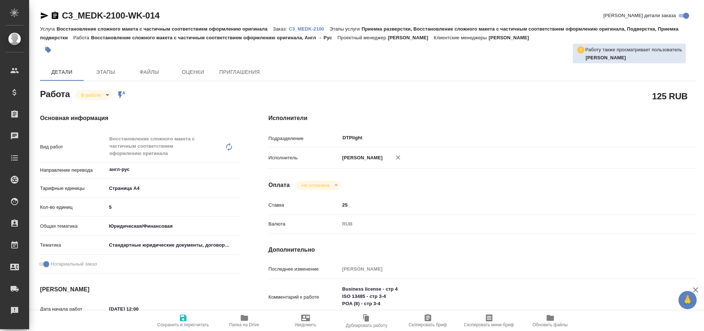
type textarea "x"
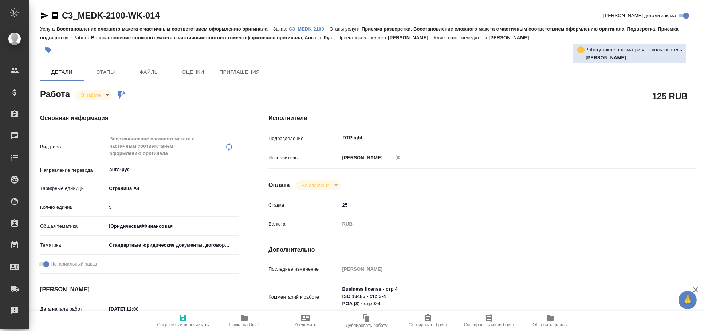
type textarea "x"
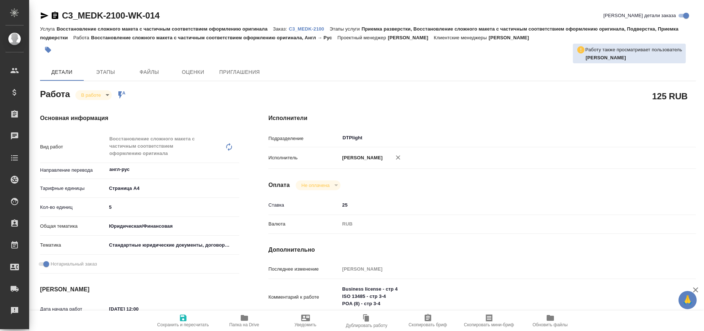
type textarea "x"
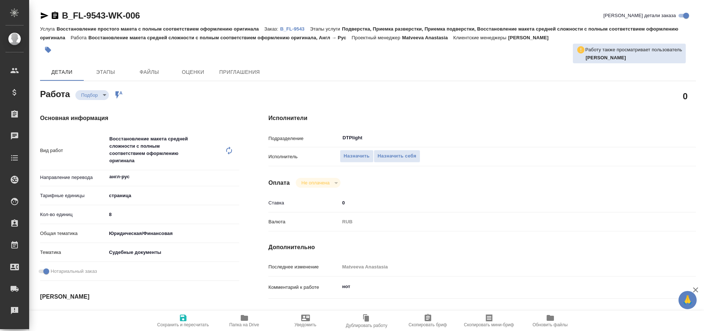
type textarea "x"
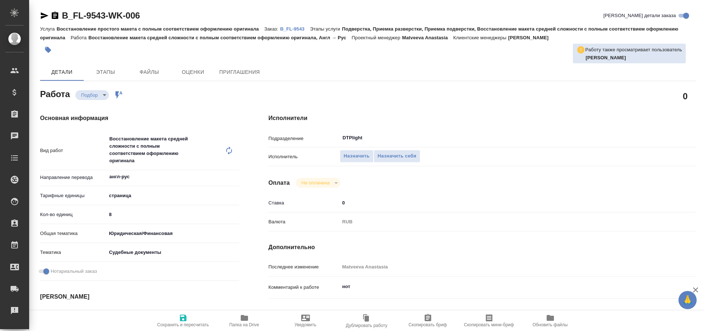
type textarea "x"
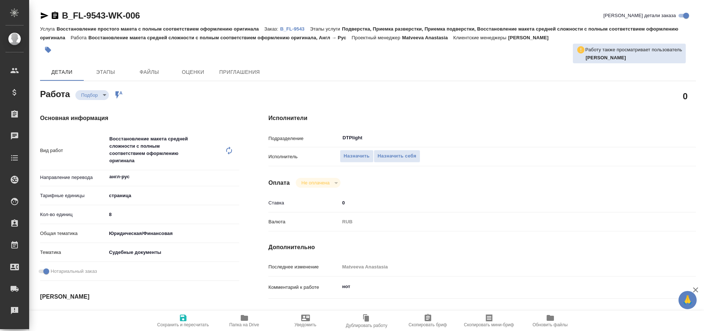
type textarea "x"
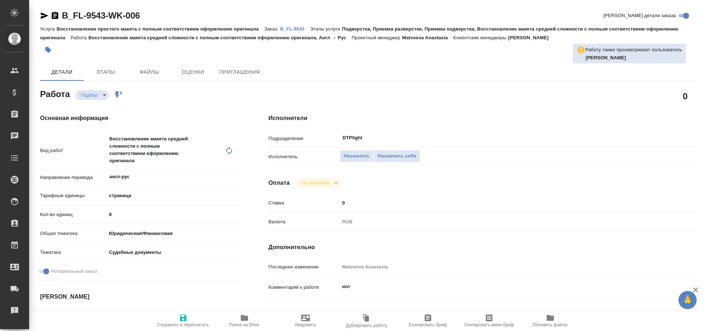
type textarea "x"
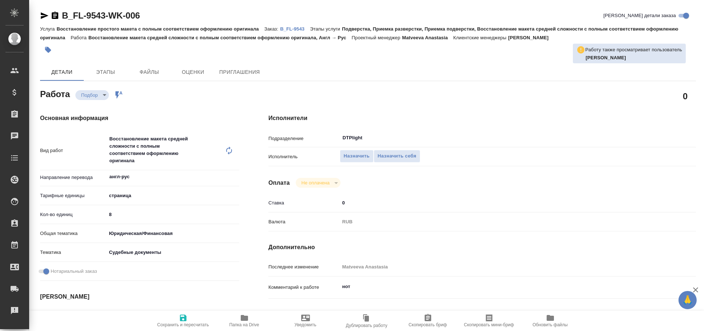
type textarea "x"
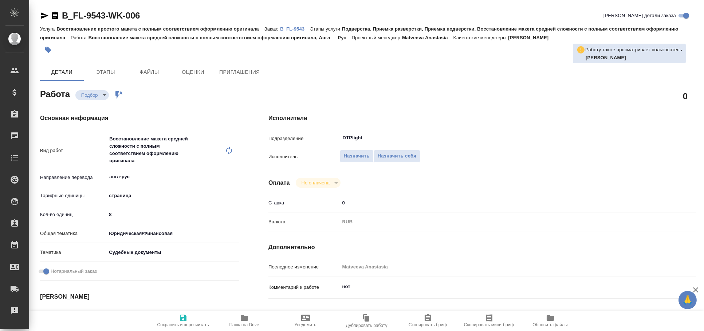
type textarea "x"
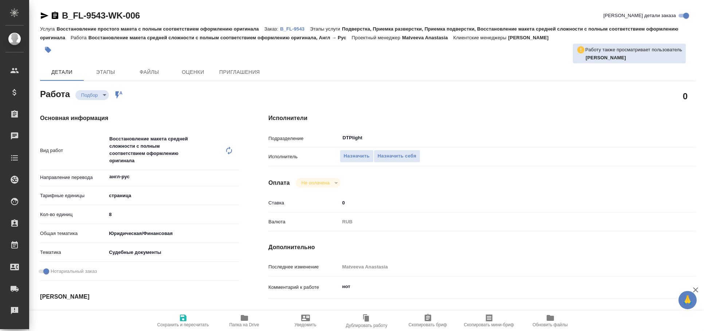
type textarea "x"
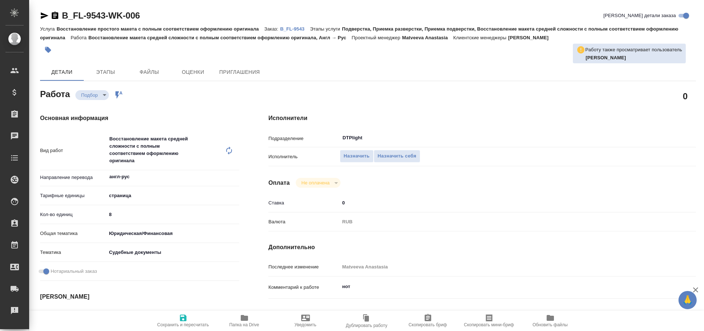
type textarea "x"
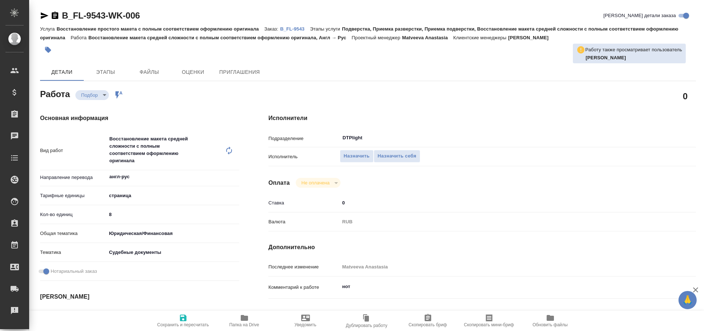
click at [42, 14] on icon "button" at bounding box center [45, 15] width 8 height 7
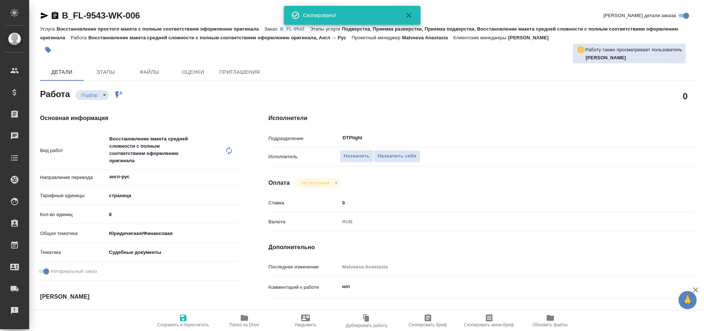
type textarea "x"
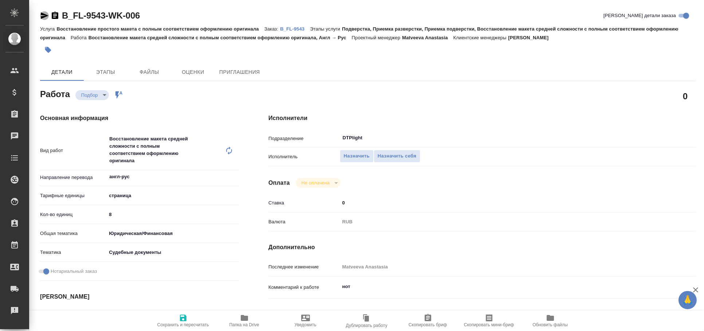
click at [43, 17] on icon "button" at bounding box center [45, 15] width 8 height 7
click at [43, 13] on icon "button" at bounding box center [44, 15] width 9 height 9
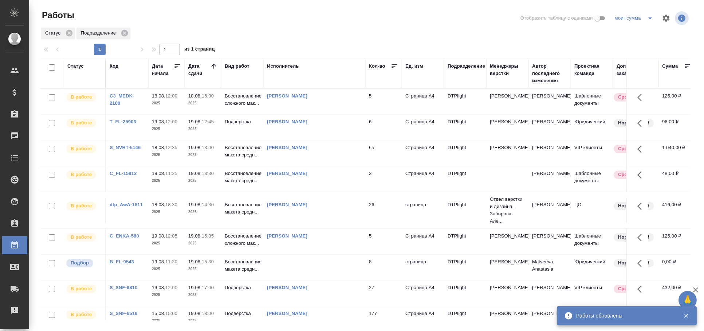
click at [324, 110] on td "Сархатов Руслан" at bounding box center [314, 101] width 102 height 25
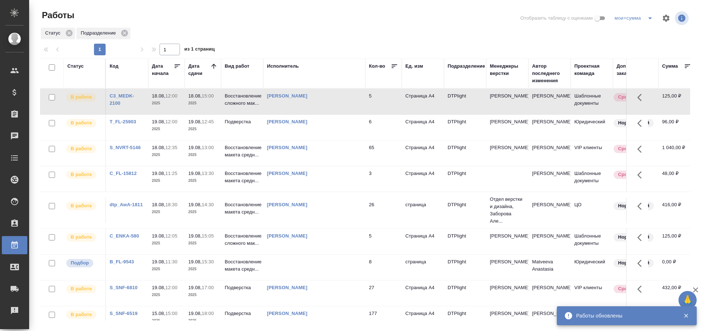
click at [324, 110] on td "Сархатов Руслан" at bounding box center [314, 101] width 102 height 25
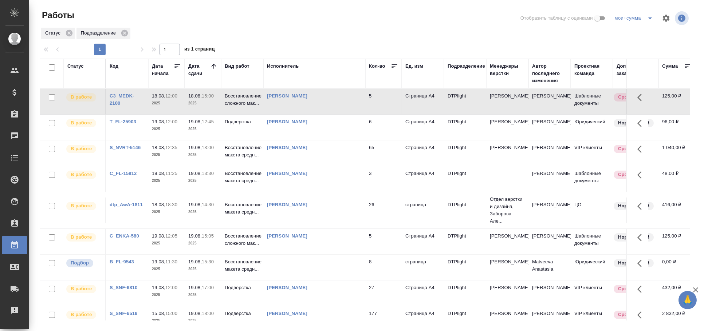
click at [332, 110] on td "[PERSON_NAME]" at bounding box center [314, 101] width 102 height 25
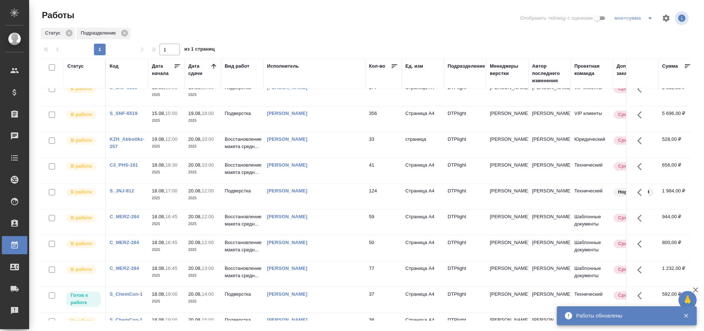
scroll to position [276, 0]
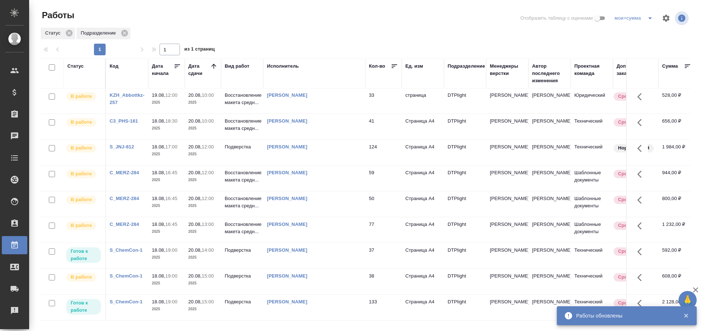
click at [281, 68] on div "Исполнитель" at bounding box center [283, 66] width 32 height 7
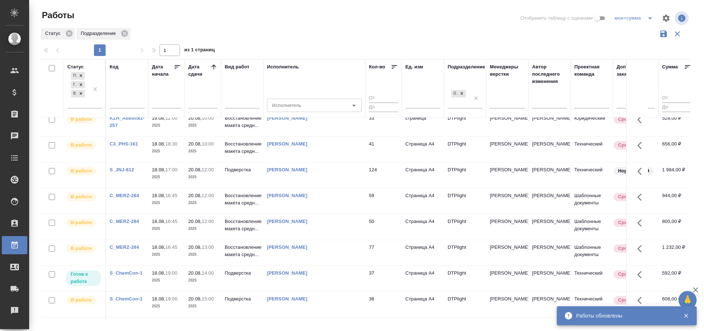
scroll to position [305, 0]
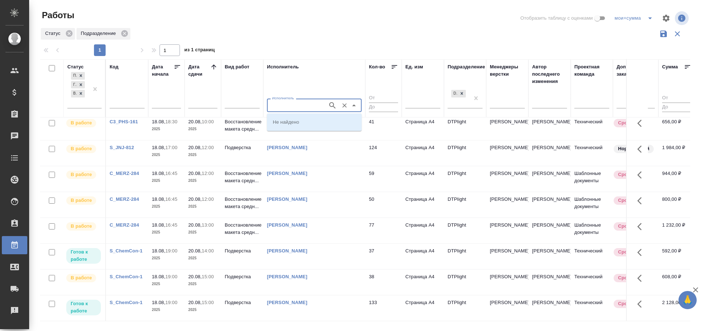
click at [289, 108] on input "Исполнитель" at bounding box center [296, 105] width 55 height 9
type input "носкова"
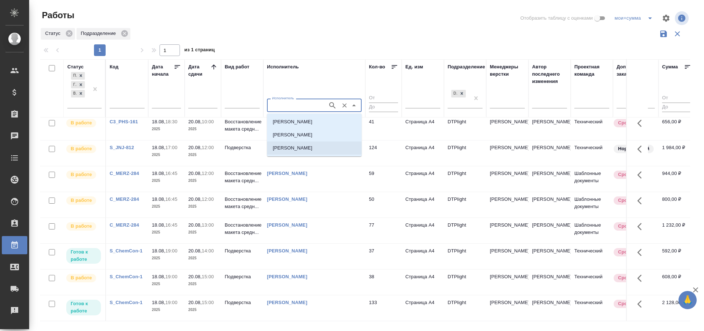
click at [312, 146] on p "[PERSON_NAME]" at bounding box center [293, 148] width 40 height 7
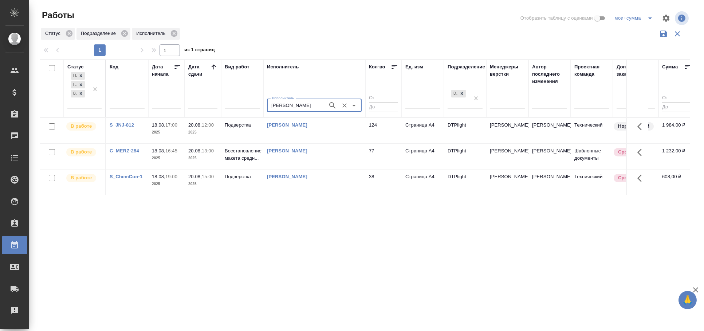
scroll to position [0, 0]
type input "панькина"
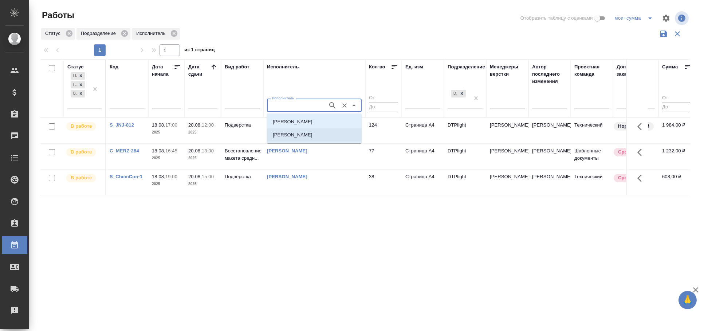
click at [312, 137] on p "Панькина Анна Сергеевна" at bounding box center [293, 134] width 40 height 7
type input "Панькина Анна Сергеевна"
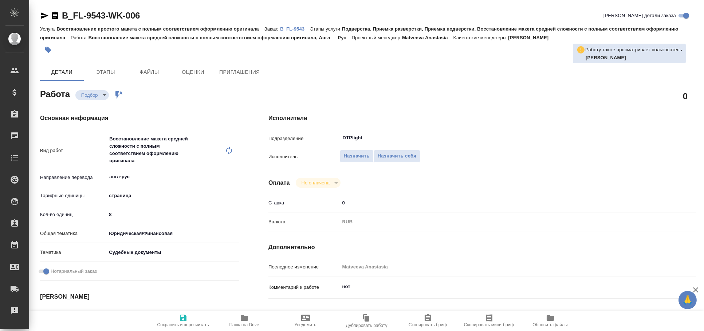
type textarea "x"
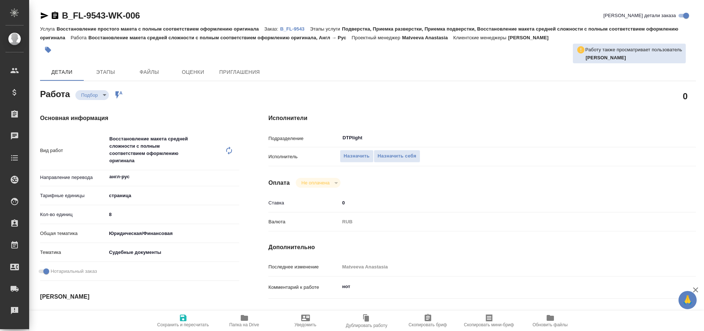
type textarea "x"
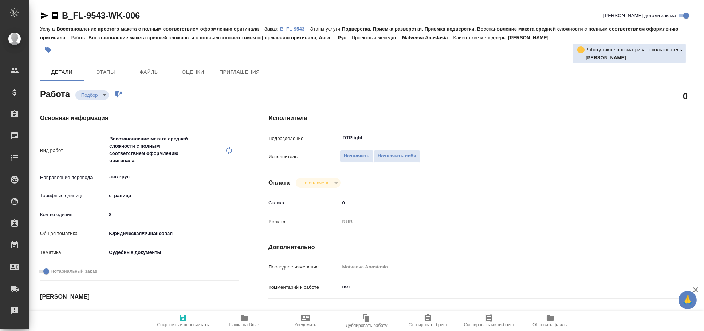
type textarea "x"
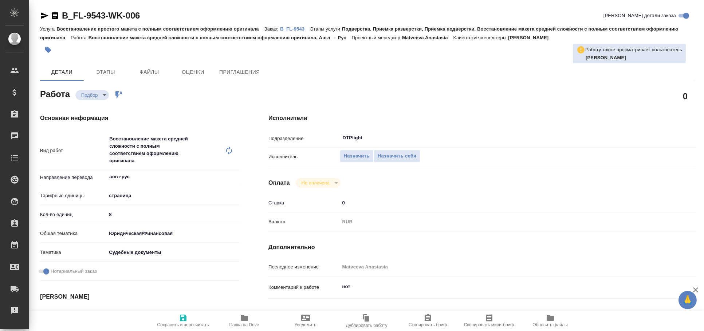
type textarea "x"
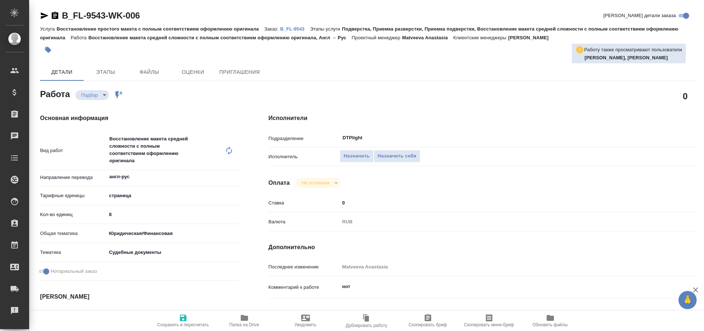
type textarea "x"
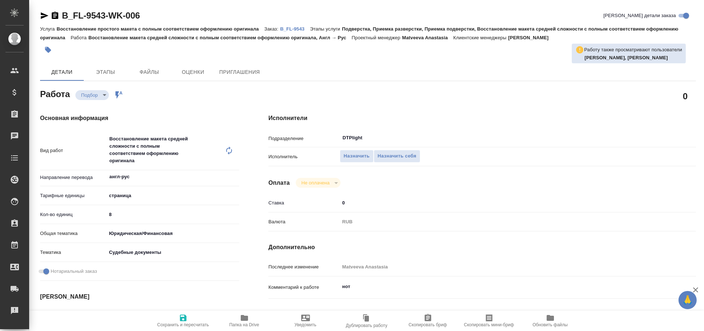
type textarea "x"
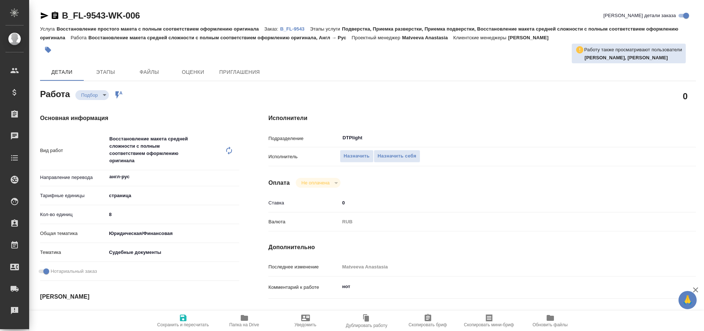
type textarea "x"
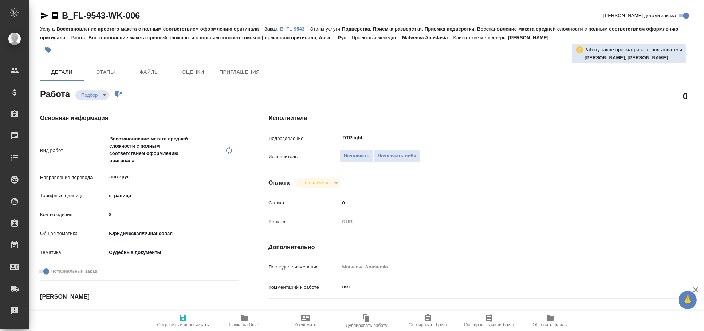
type textarea "x"
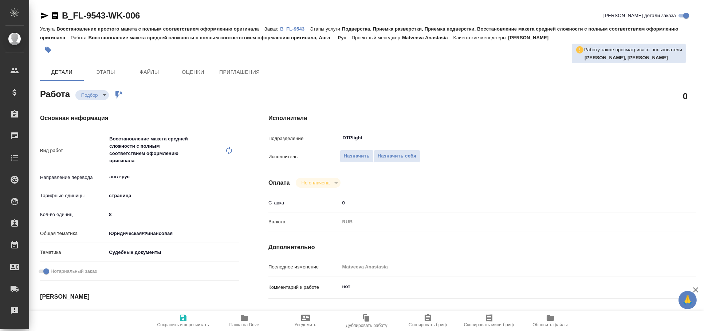
type textarea "x"
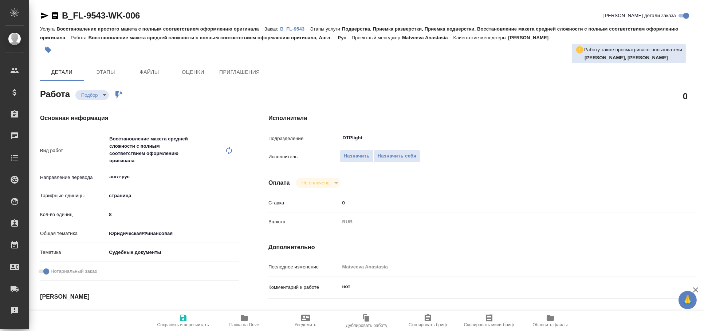
type textarea "x"
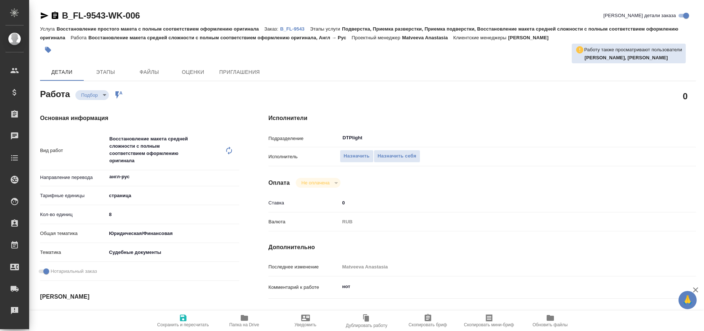
type textarea "x"
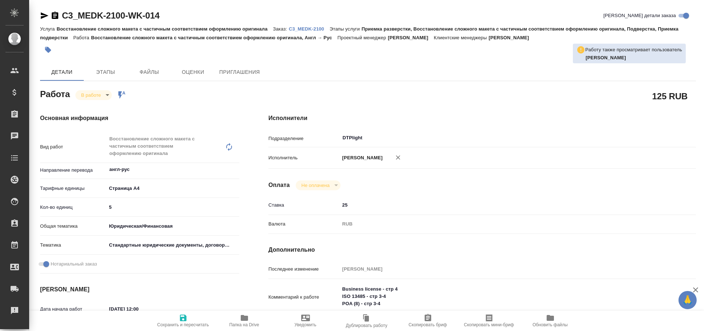
type textarea "x"
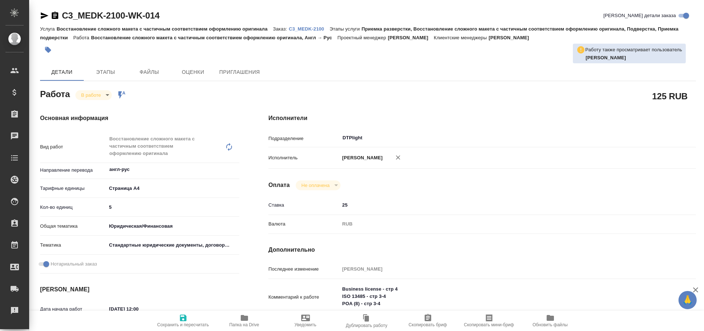
type textarea "x"
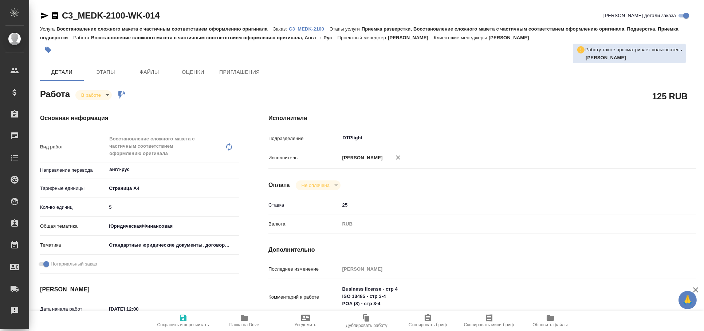
type textarea "x"
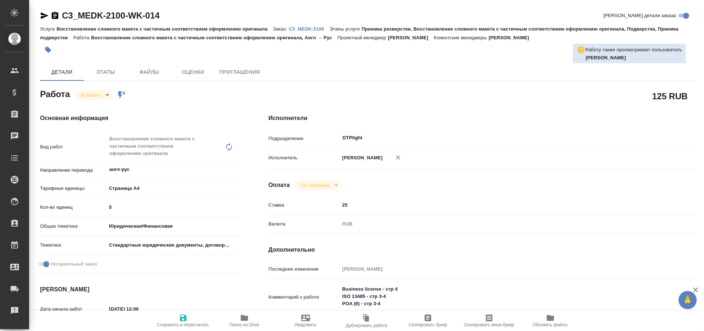
type textarea "x"
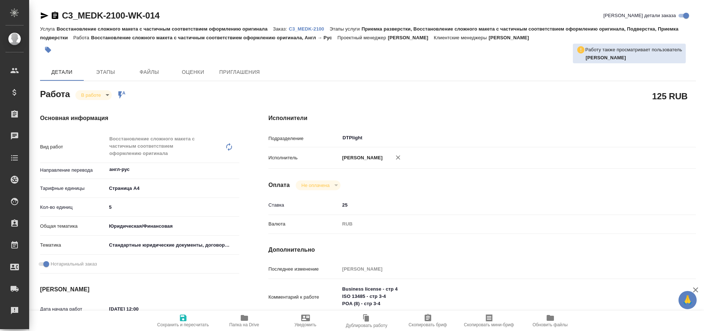
type textarea "x"
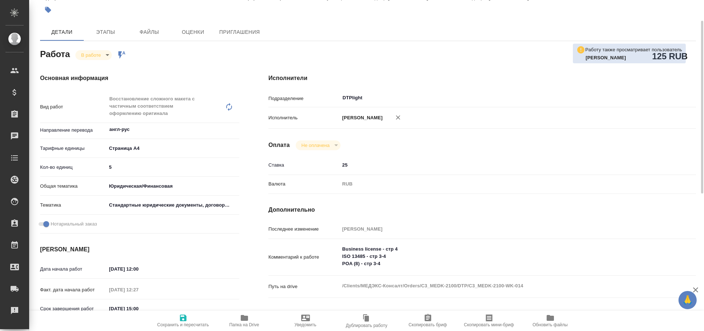
type textarea "x"
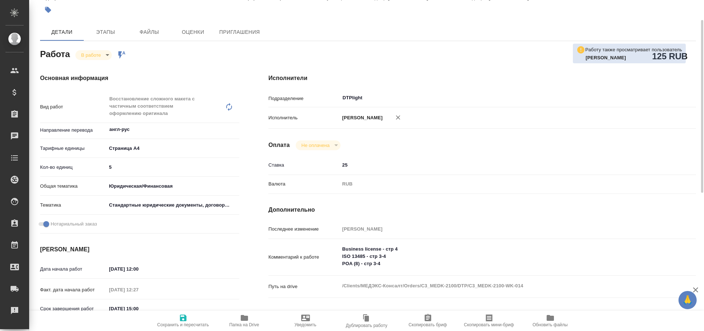
scroll to position [39, 0]
type textarea "x"
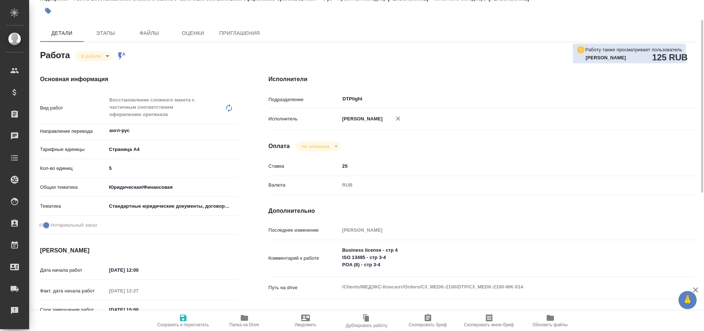
type textarea "x"
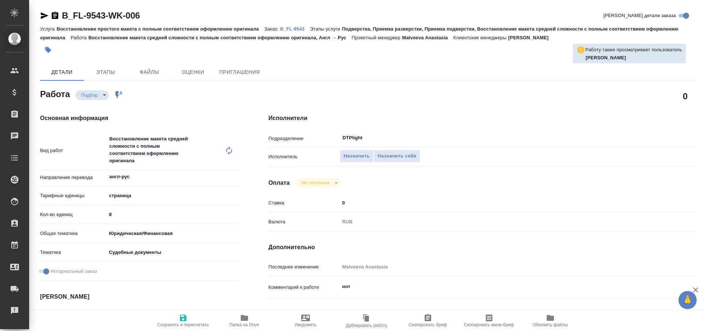
type textarea "x"
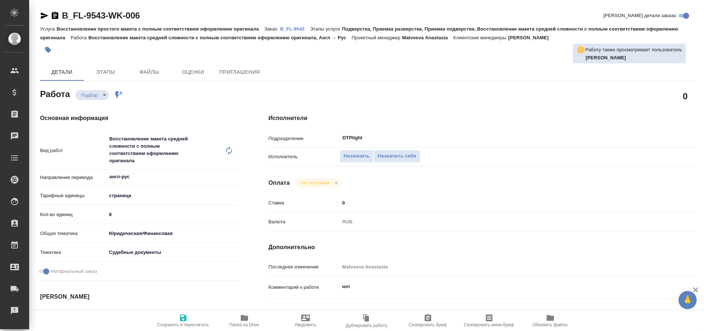
type textarea "x"
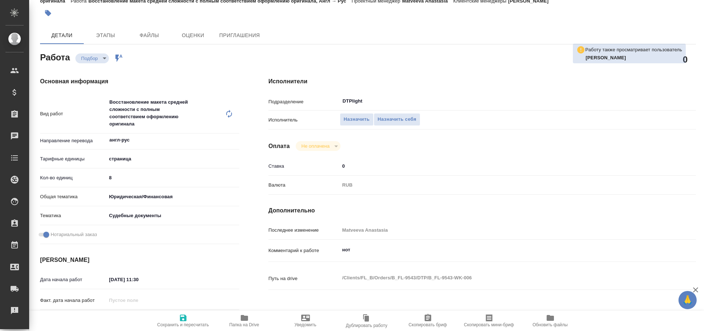
type textarea "x"
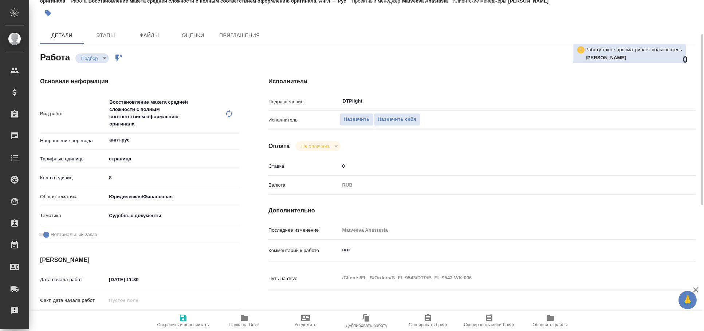
scroll to position [53, 0]
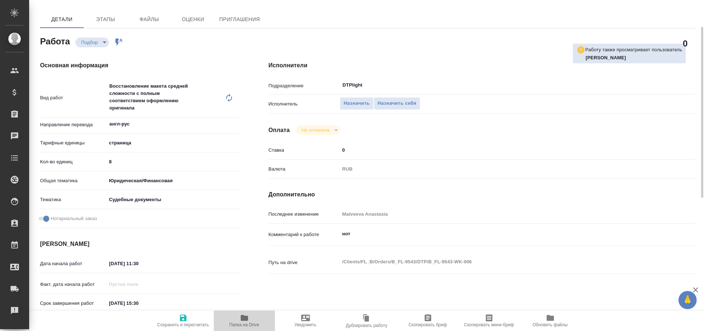
click at [250, 325] on span "Папка на Drive" at bounding box center [244, 325] width 30 height 5
type textarea "x"
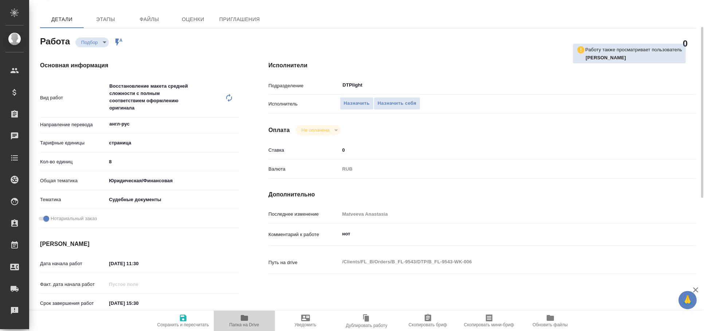
type textarea "x"
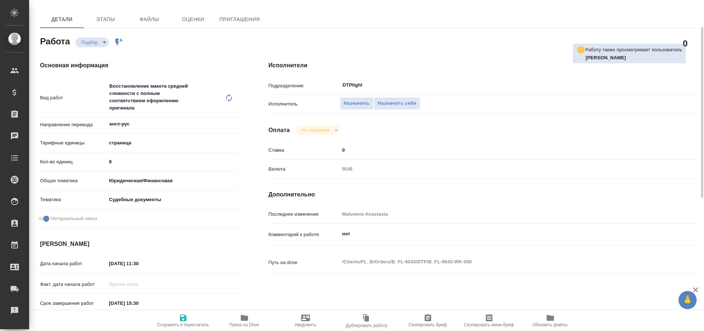
type textarea "x"
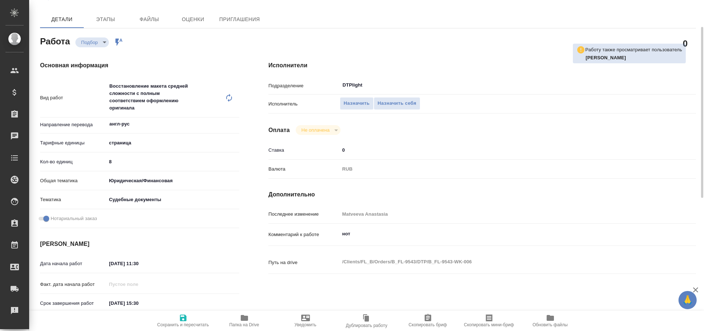
type textarea "x"
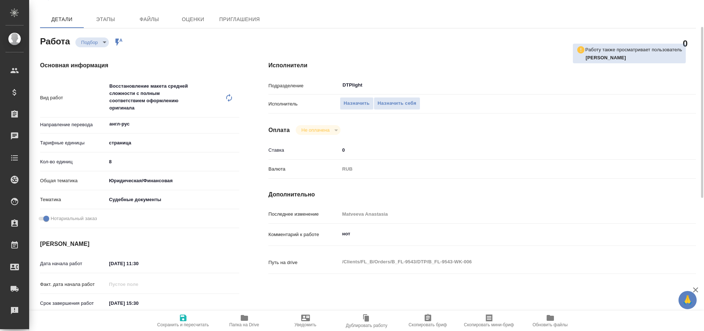
type textarea "x"
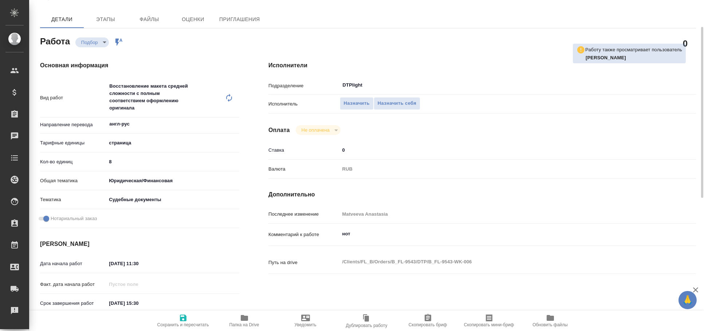
type textarea "x"
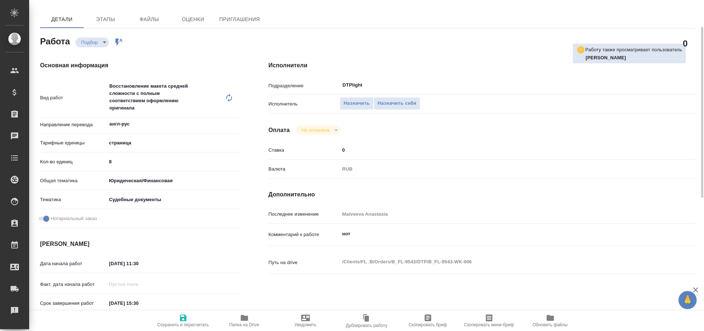
type textarea "x"
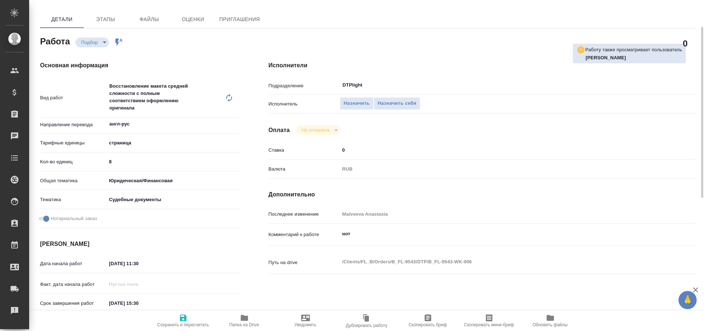
type textarea "x"
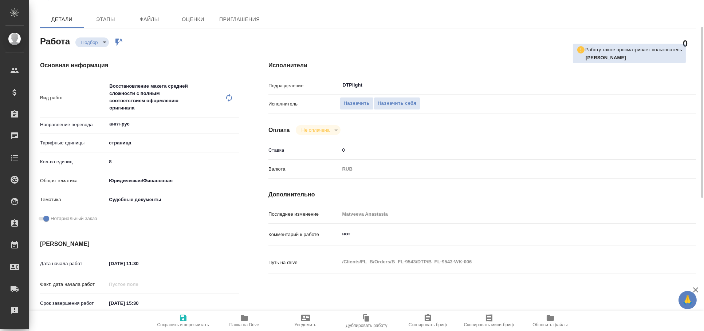
type textarea "x"
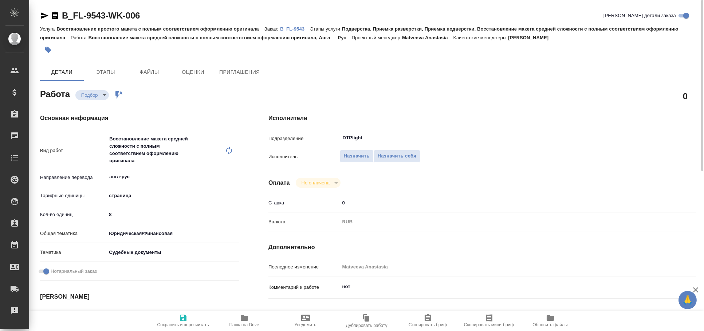
click at [47, 14] on icon "button" at bounding box center [44, 15] width 9 height 9
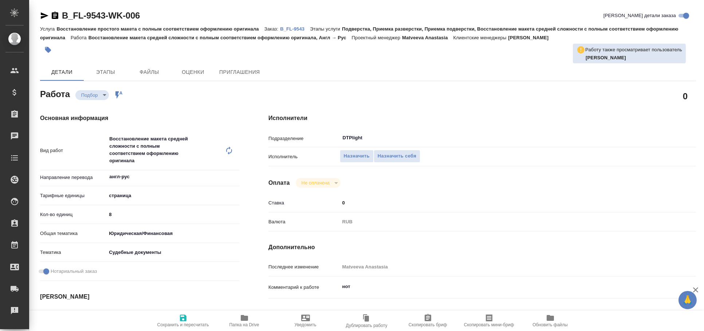
type textarea "x"
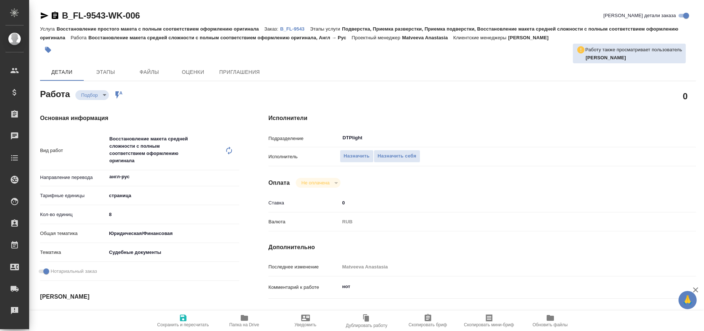
type textarea "x"
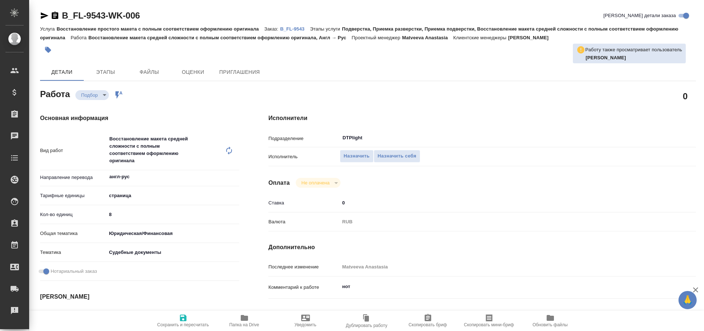
type textarea "x"
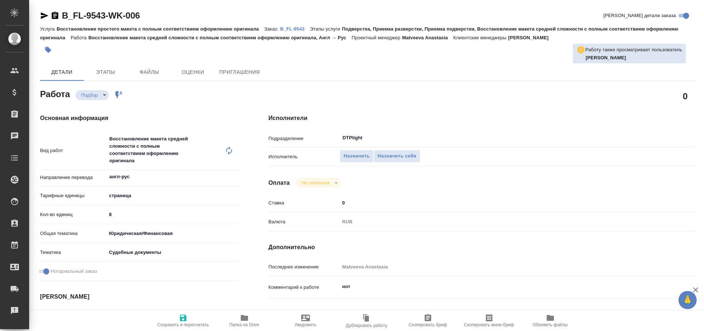
type textarea "x"
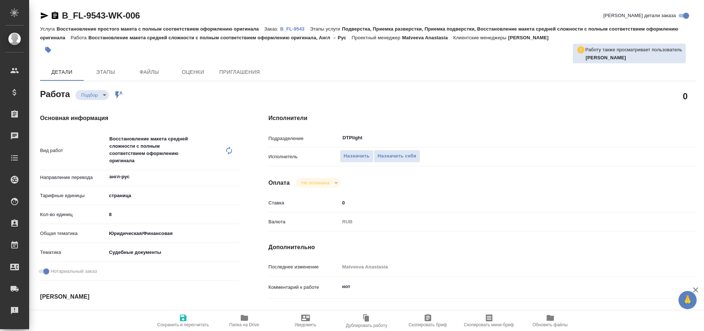
type textarea "x"
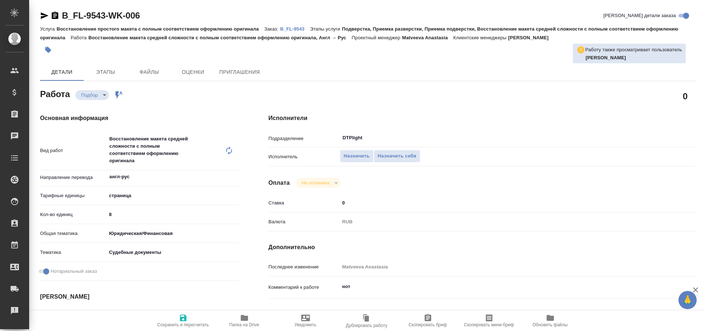
type textarea "x"
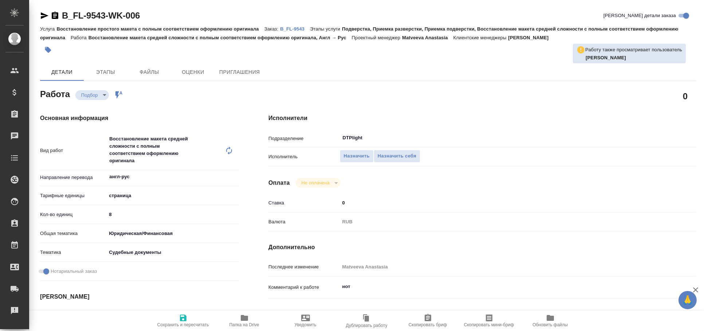
type textarea "x"
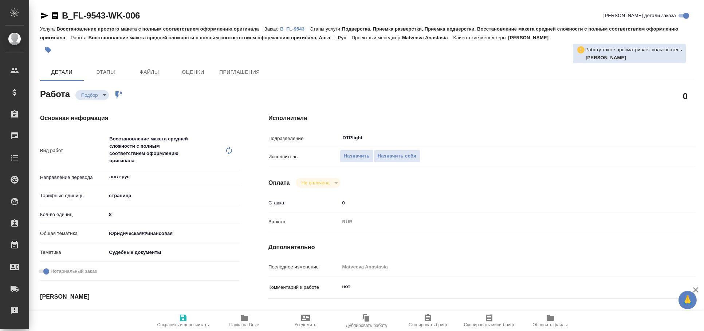
type textarea "x"
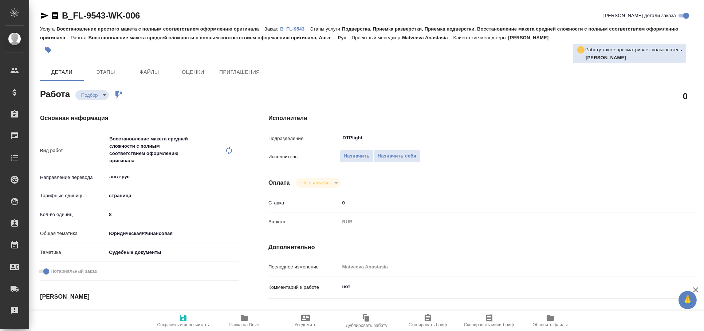
type textarea "x"
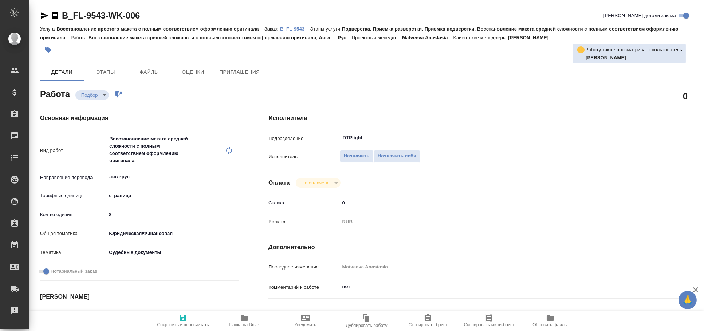
type textarea "x"
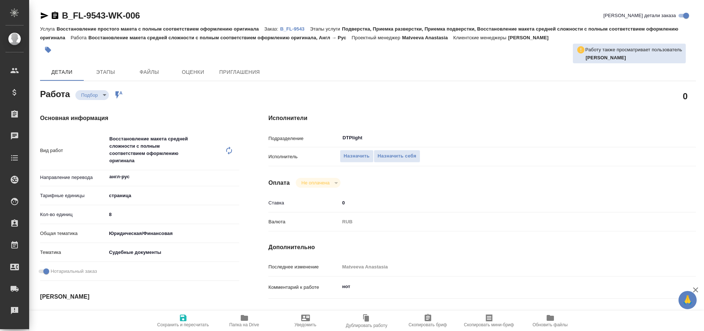
type textarea "x"
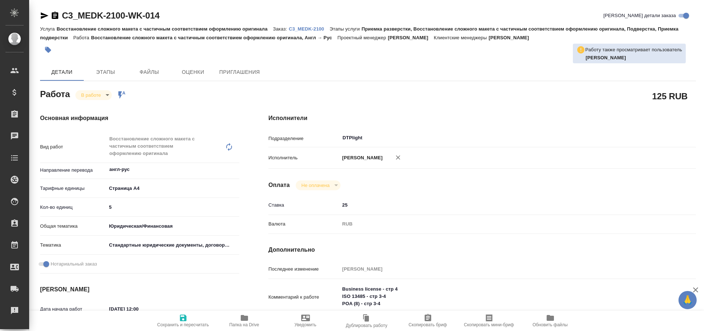
type textarea "x"
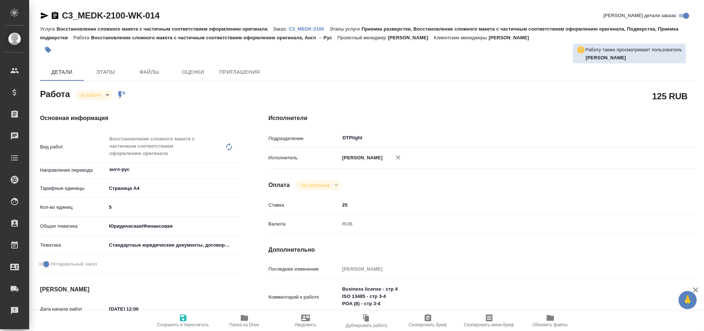
type textarea "x"
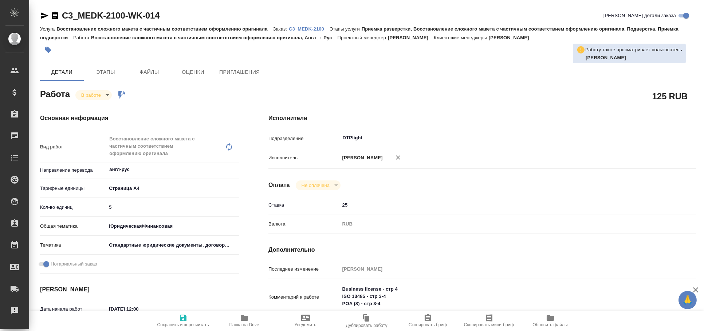
type textarea "x"
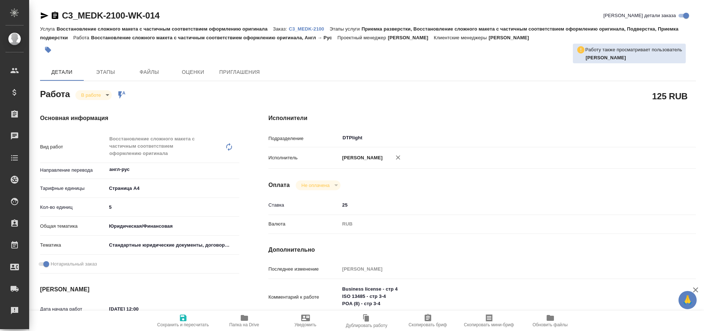
click at [46, 16] on icon "button" at bounding box center [45, 15] width 8 height 7
type textarea "x"
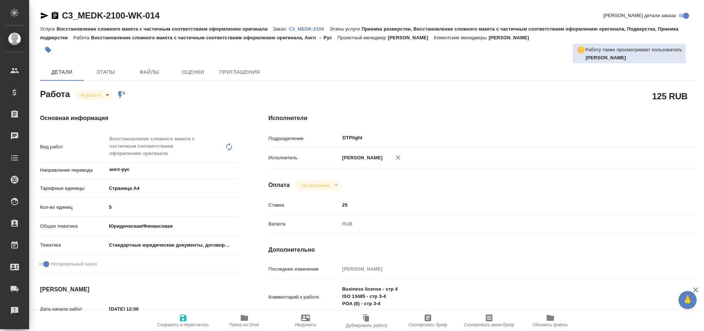
type textarea "x"
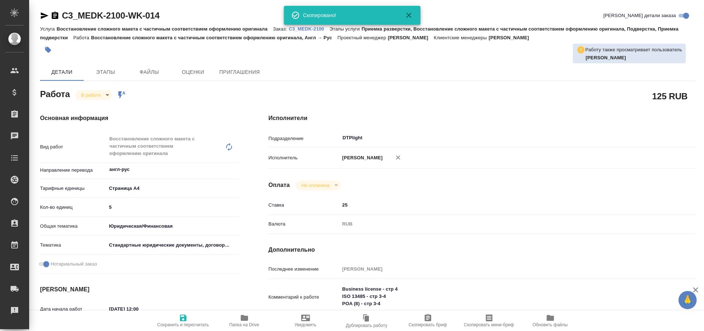
type textarea "x"
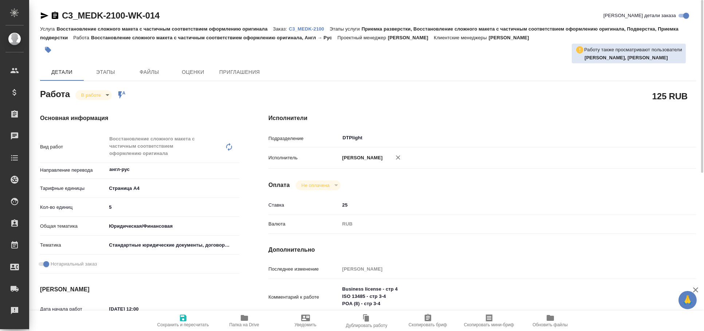
type textarea "x"
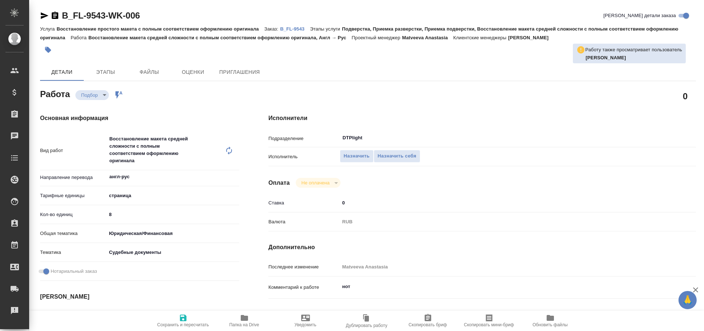
type textarea "x"
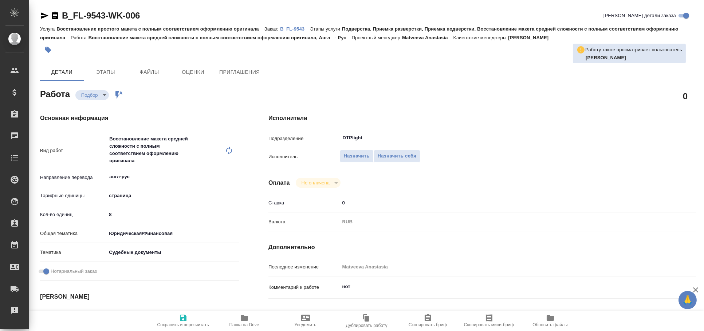
type textarea "x"
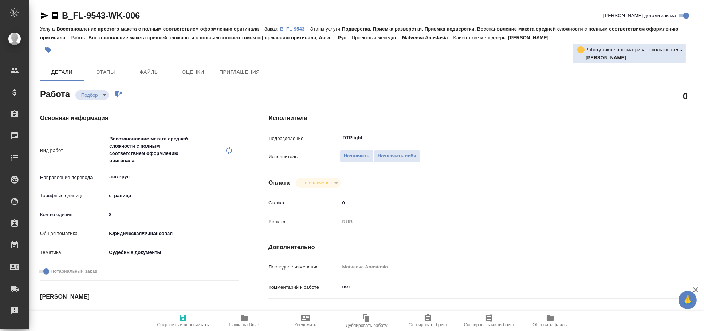
type textarea "x"
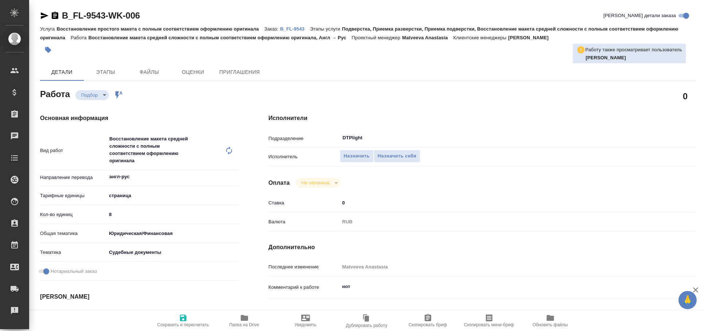
type textarea "x"
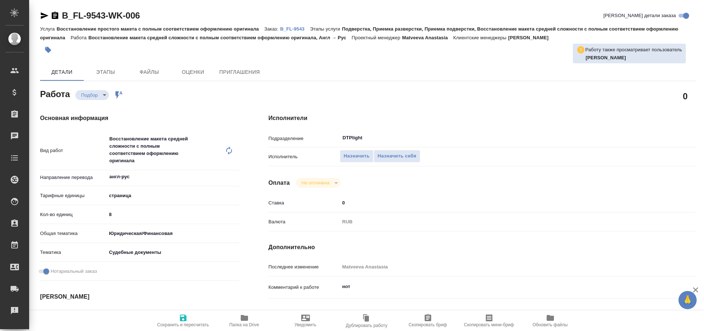
type textarea "x"
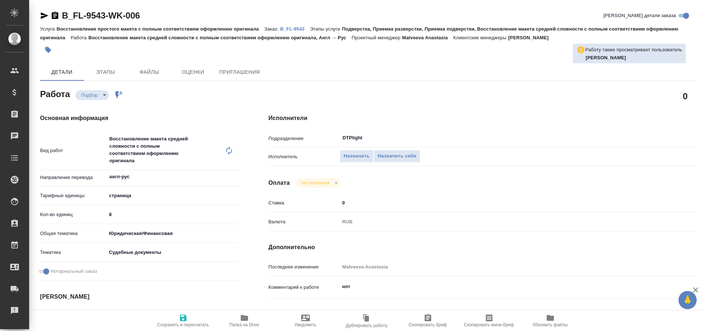
type textarea "x"
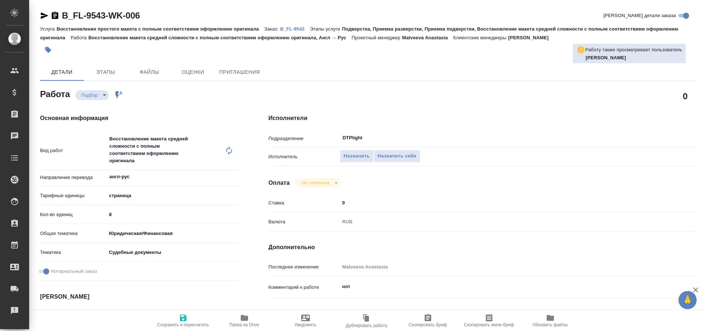
type textarea "x"
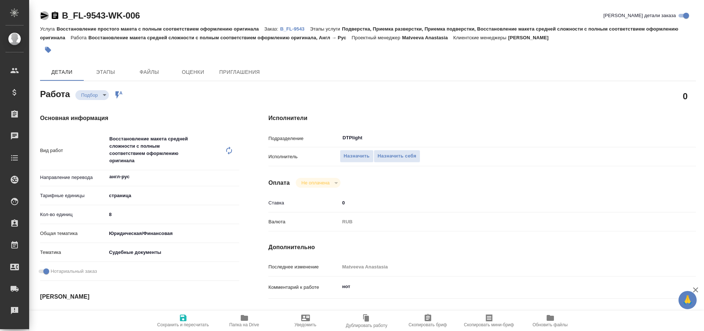
click at [41, 12] on icon "button" at bounding box center [45, 15] width 8 height 7
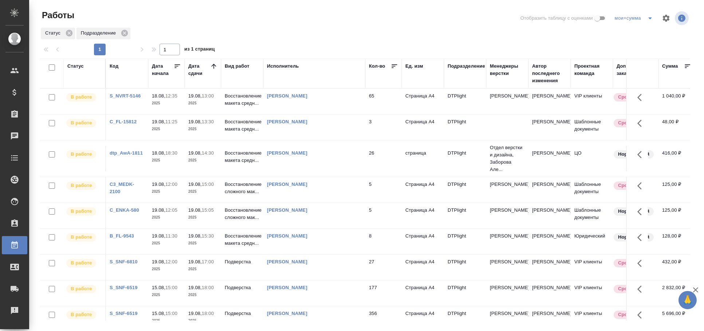
click at [411, 13] on div at bounding box center [367, 17] width 218 height 17
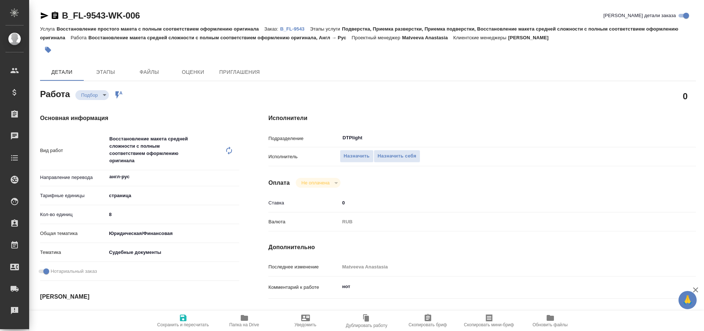
type textarea "x"
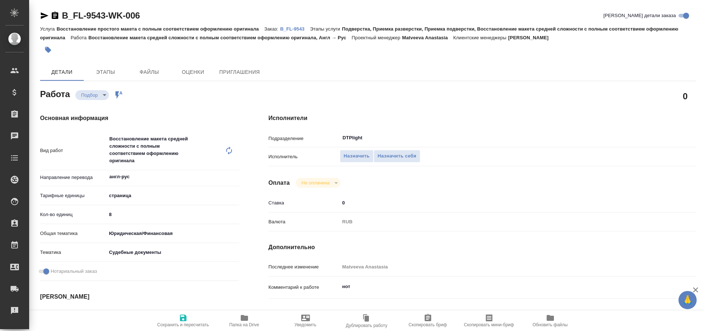
type textarea "x"
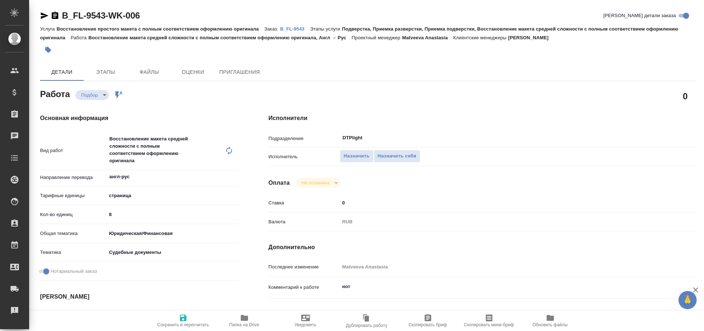
type textarea "x"
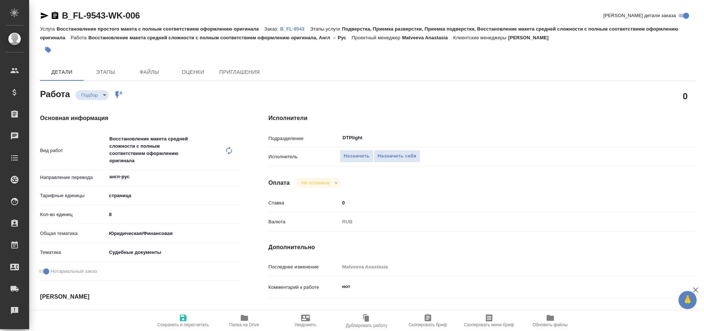
type textarea "x"
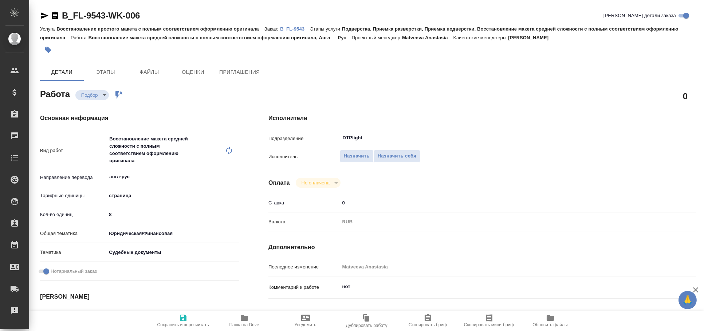
type textarea "x"
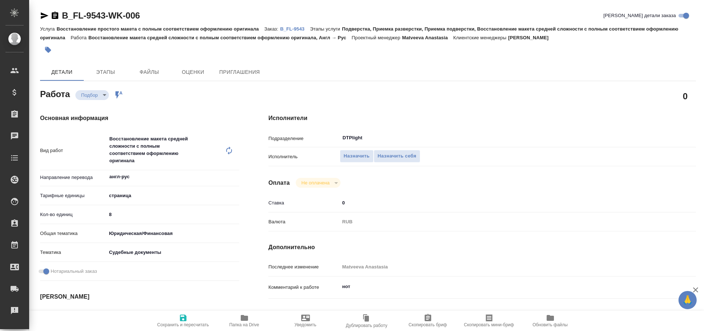
type textarea "x"
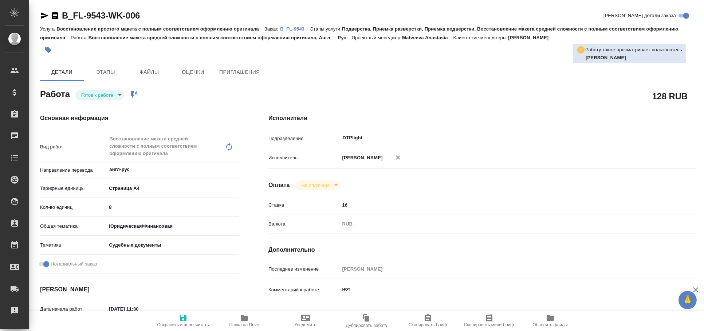
type textarea "x"
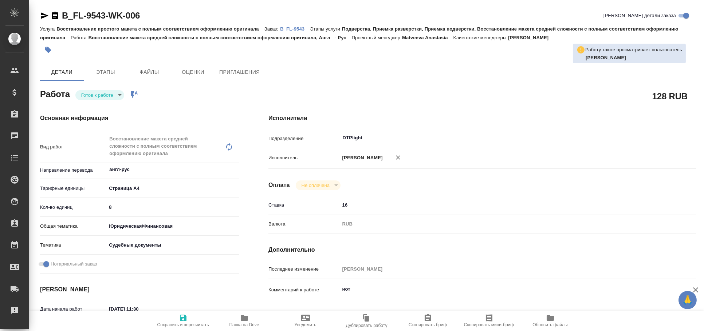
type textarea "x"
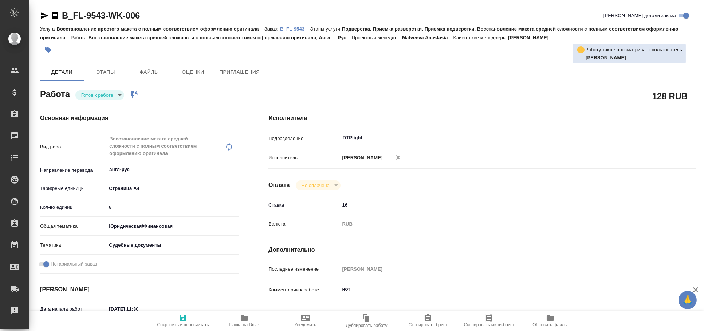
type textarea "x"
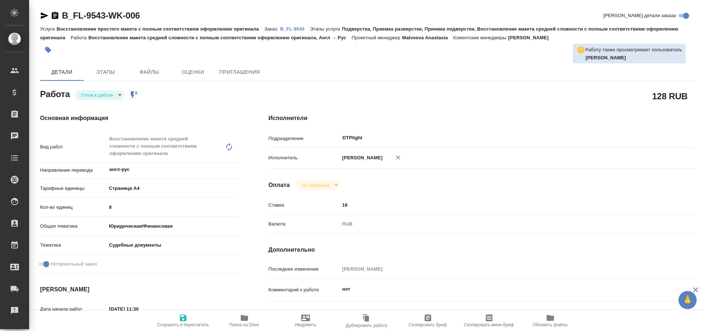
type textarea "x"
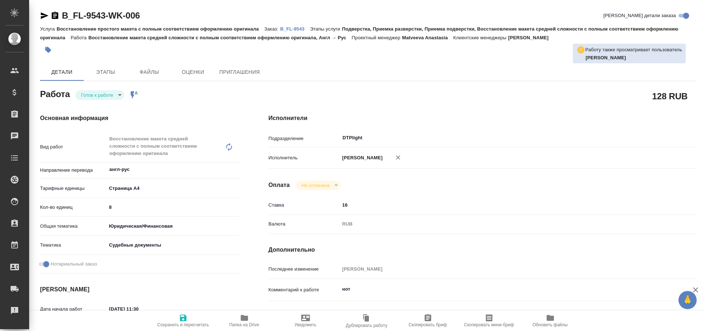
type textarea "x"
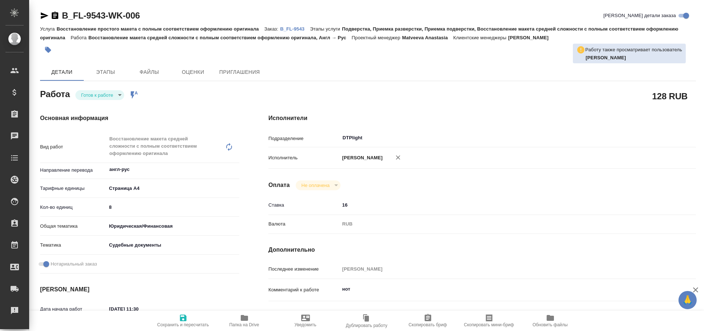
type textarea "x"
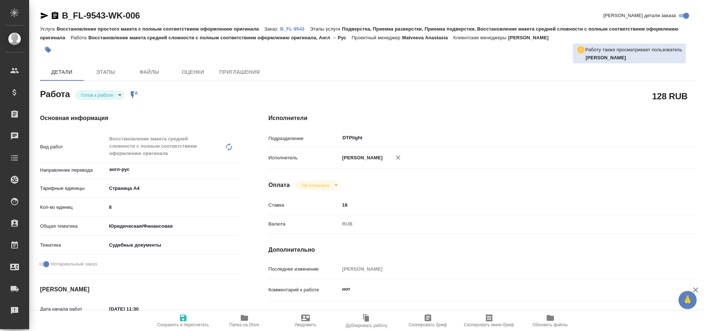
type textarea "x"
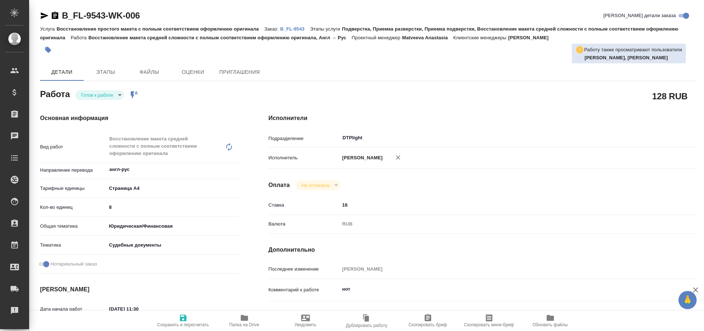
type textarea "x"
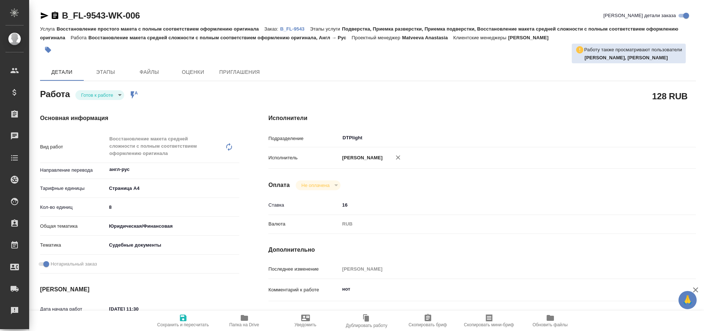
type textarea "x"
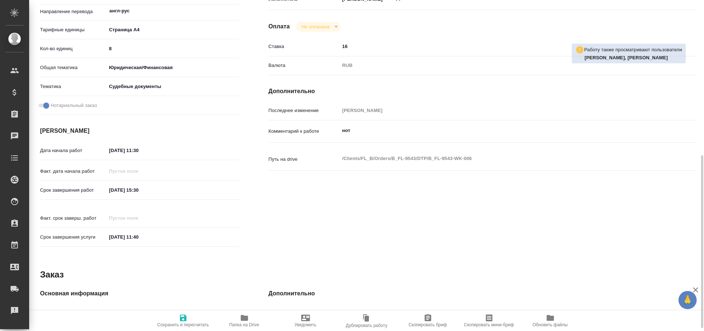
type textarea "x"
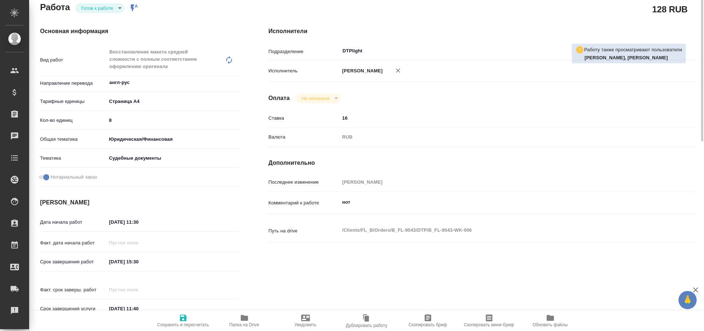
scroll to position [21, 0]
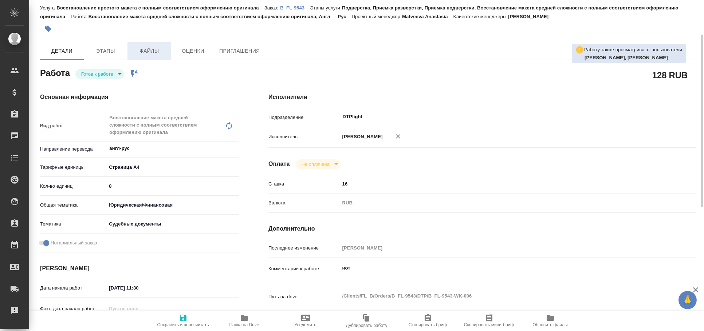
type textarea "x"
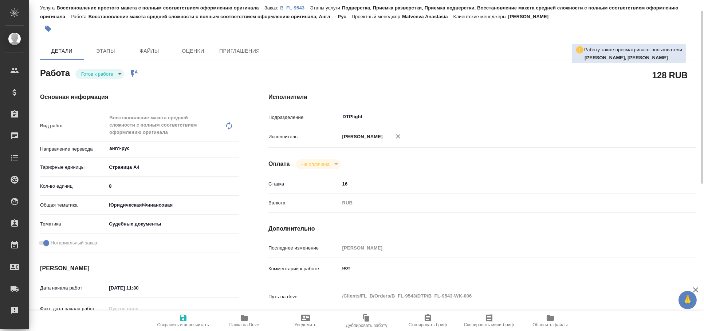
type textarea "x"
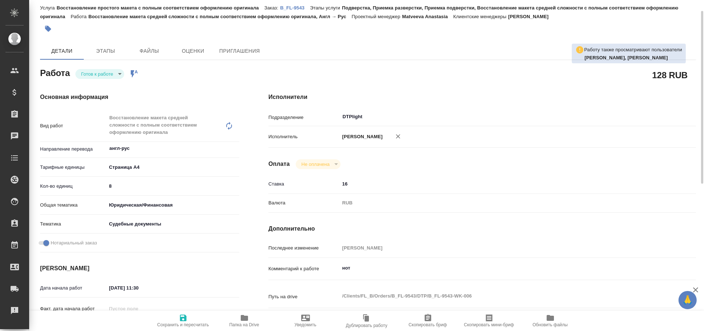
scroll to position [0, 0]
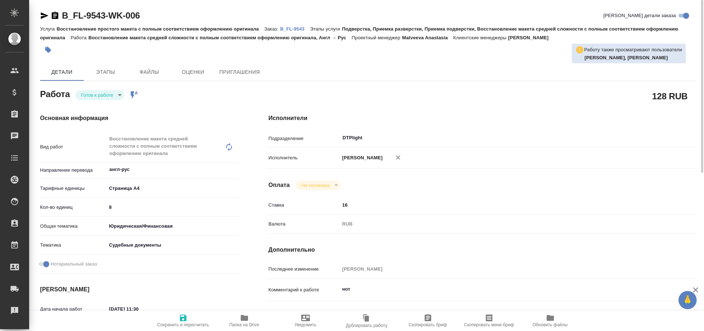
click at [42, 13] on icon "button" at bounding box center [45, 15] width 8 height 7
type textarea "x"
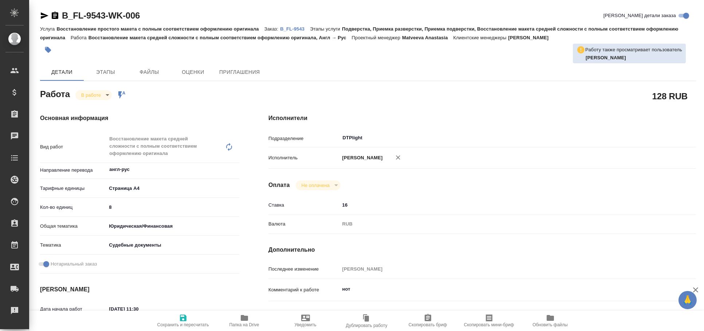
type textarea "x"
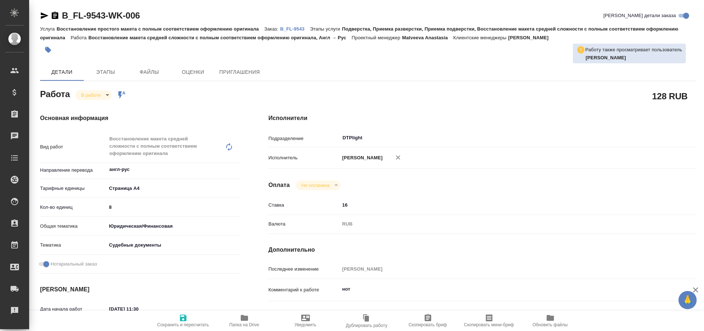
type textarea "x"
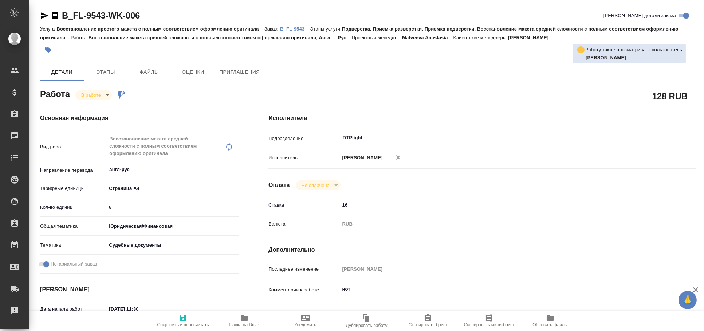
type textarea "x"
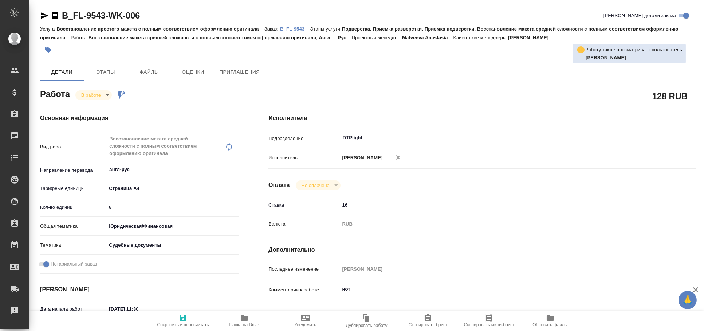
type textarea "x"
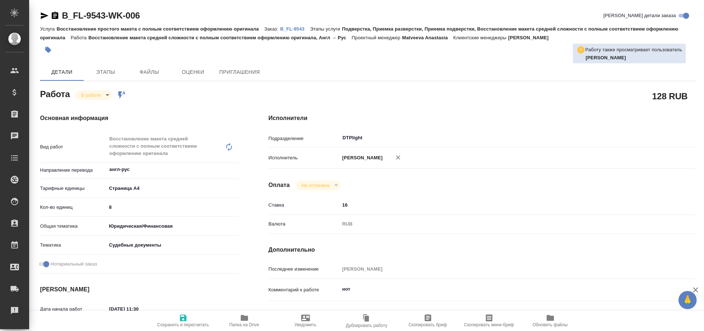
type textarea "x"
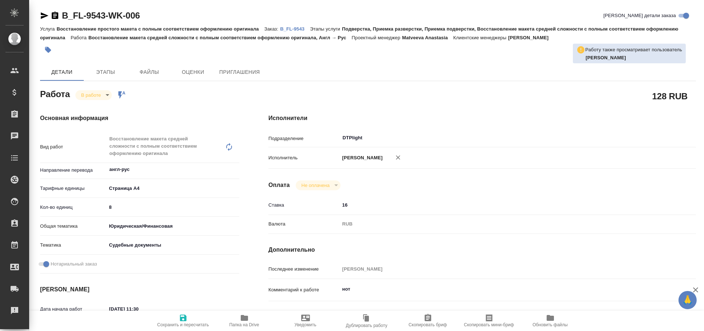
type textarea "x"
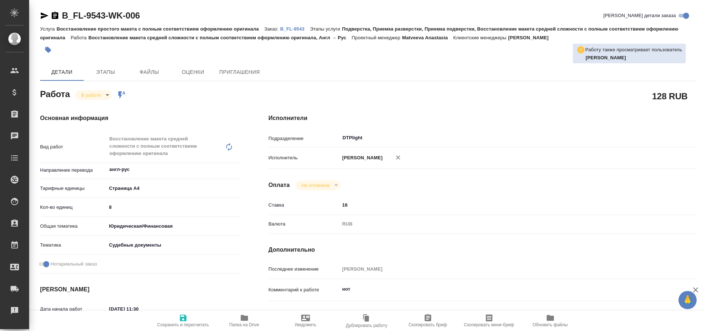
type textarea "x"
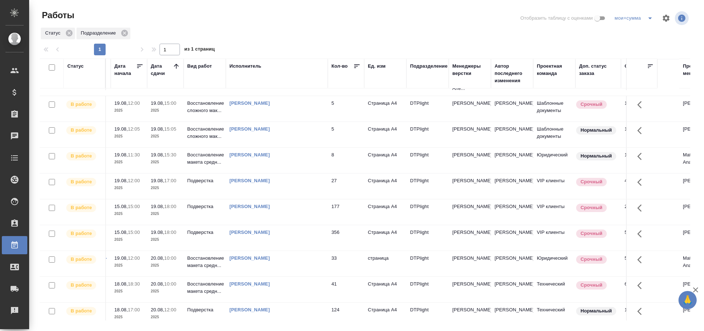
scroll to position [81, 0]
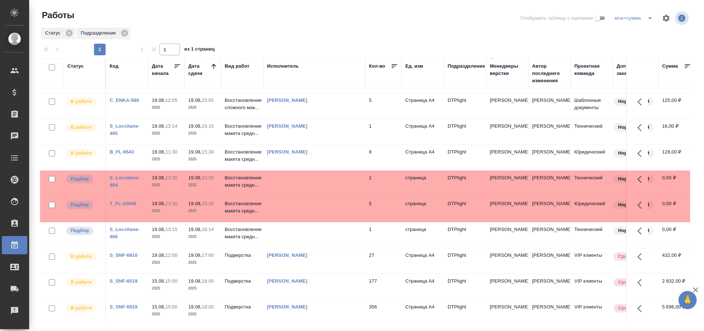
scroll to position [0, 75]
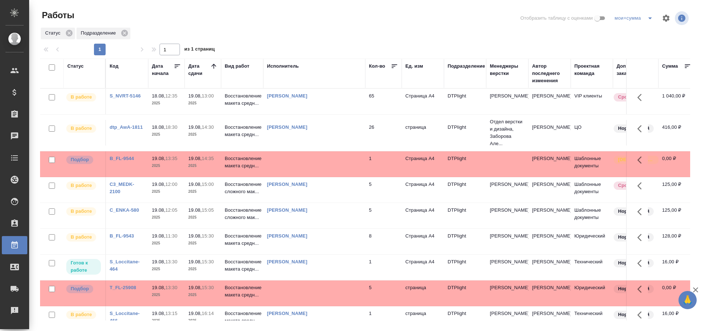
click at [284, 114] on td at bounding box center [314, 101] width 102 height 25
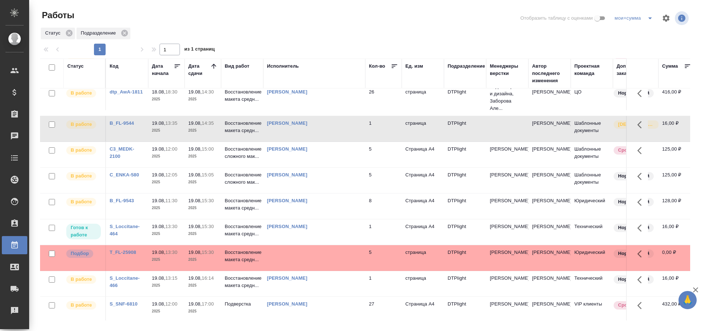
scroll to position [78, 0]
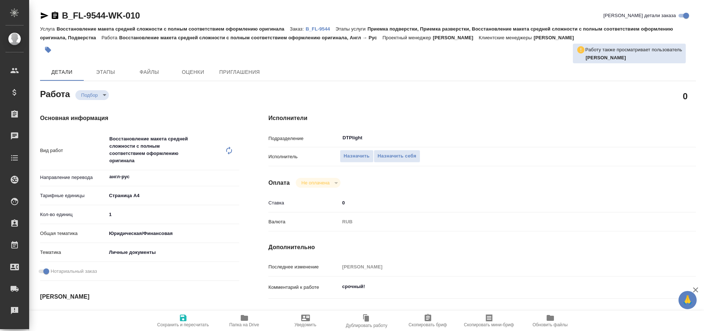
click at [39, 18] on div "B_FL-9544-WK-010 Кратко детали заказа Услуга Восстановление макета средней слож…" at bounding box center [368, 325] width 664 height 650
click at [42, 13] on icon "button" at bounding box center [45, 15] width 8 height 7
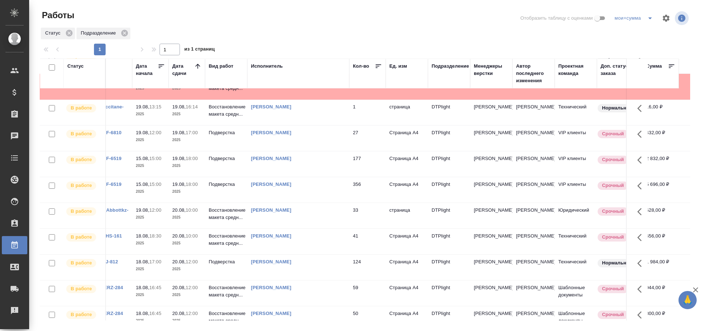
scroll to position [0, 16]
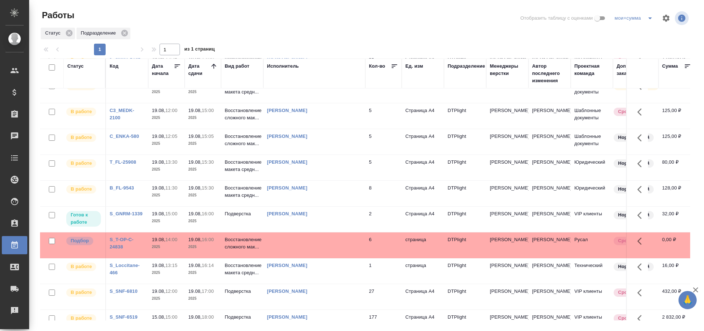
scroll to position [66, 0]
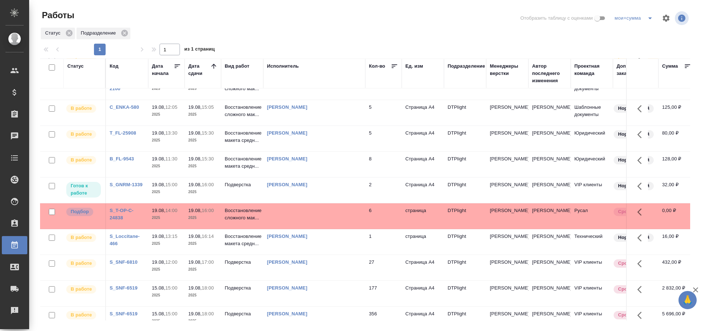
click at [296, 48] on td at bounding box center [314, 35] width 102 height 25
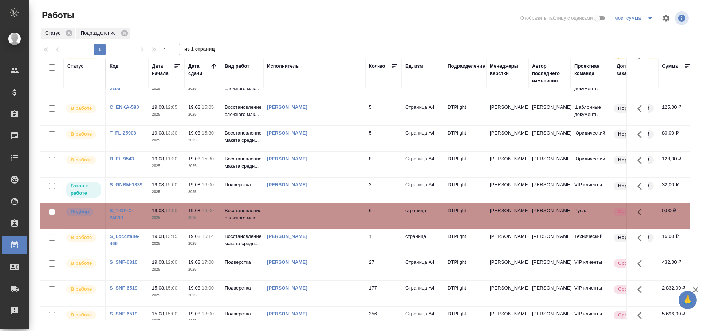
click at [296, 48] on td at bounding box center [314, 35] width 102 height 25
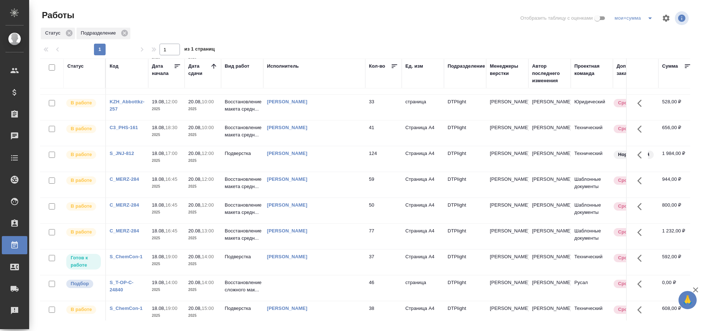
scroll to position [343, 0]
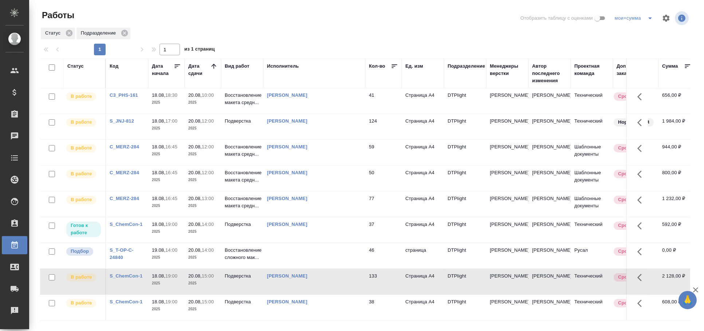
click at [274, 68] on div "Исполнитель" at bounding box center [283, 66] width 32 height 7
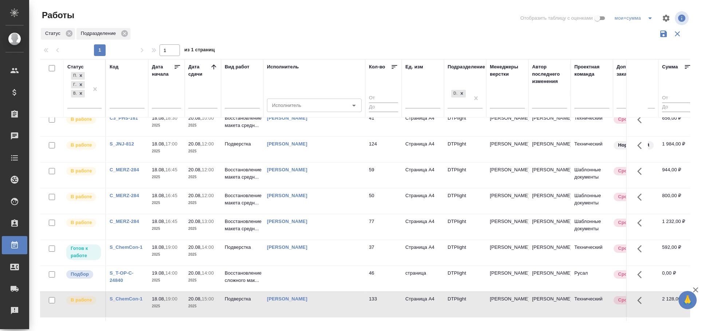
scroll to position [371, 0]
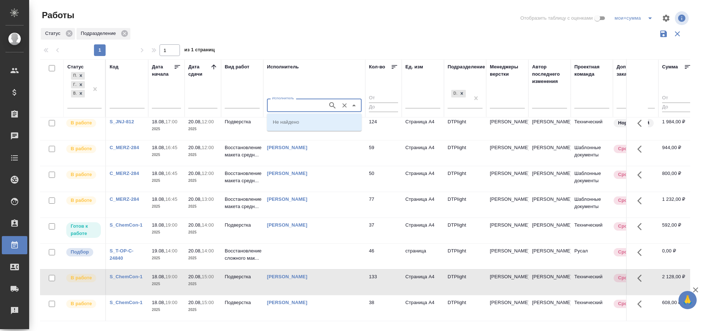
click at [285, 107] on input "Исполнитель" at bounding box center [296, 105] width 55 height 9
type input "бартеньева"
click at [307, 133] on p "[PERSON_NAME]" at bounding box center [293, 134] width 40 height 7
type input "[PERSON_NAME]"
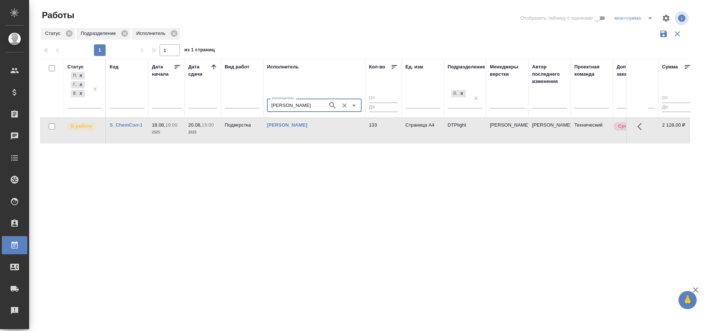
scroll to position [0, 0]
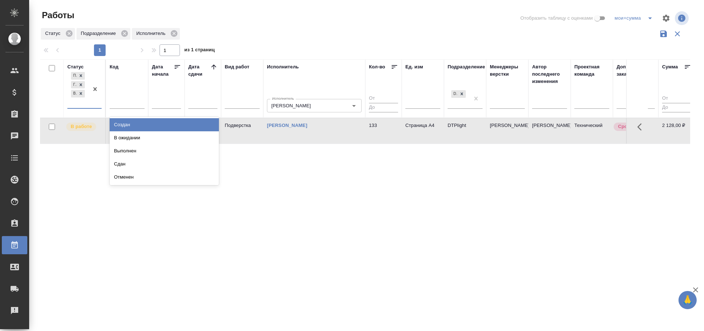
click at [87, 103] on div "Подбор Готов к работе В работе" at bounding box center [77, 89] width 21 height 37
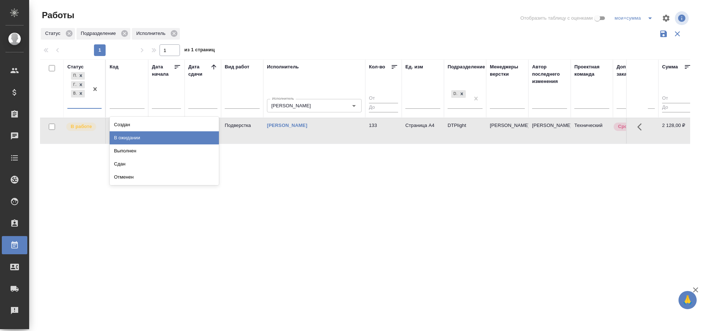
click at [114, 137] on div "В ожидании" at bounding box center [164, 137] width 109 height 13
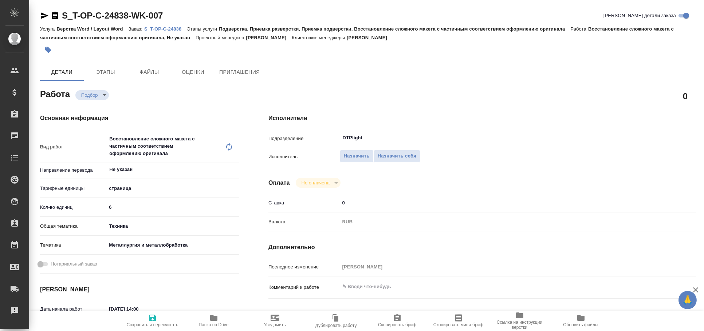
type textarea "x"
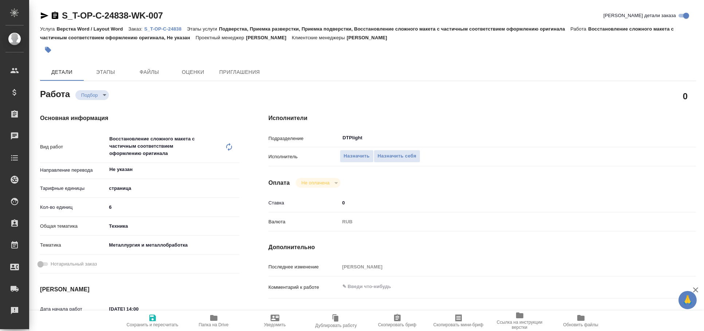
type textarea "x"
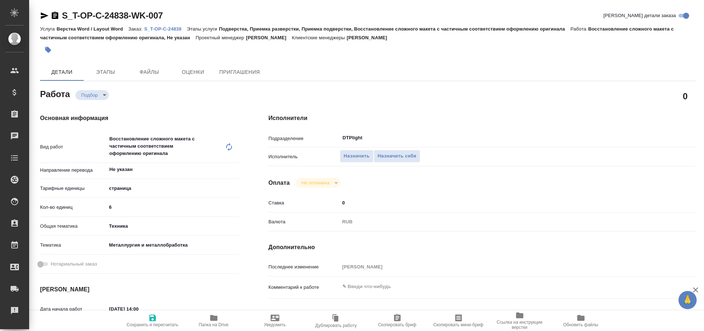
type textarea "x"
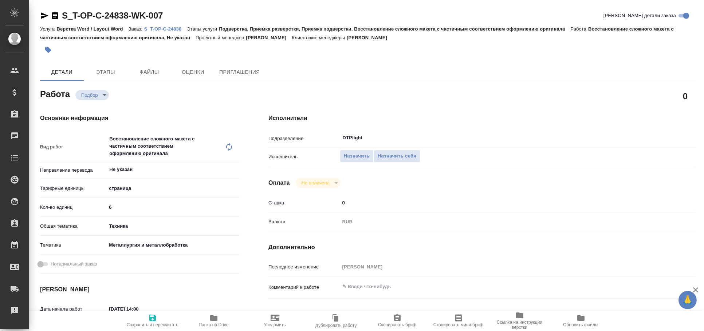
type textarea "x"
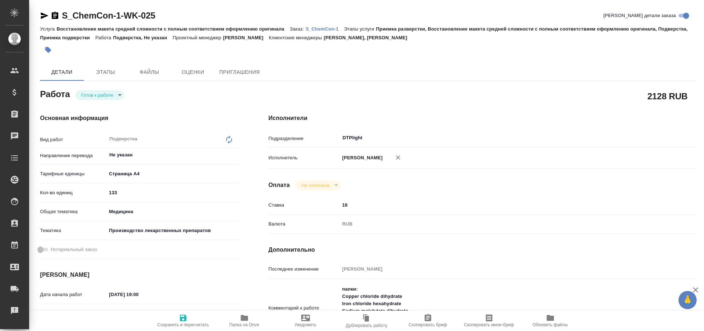
type textarea "x"
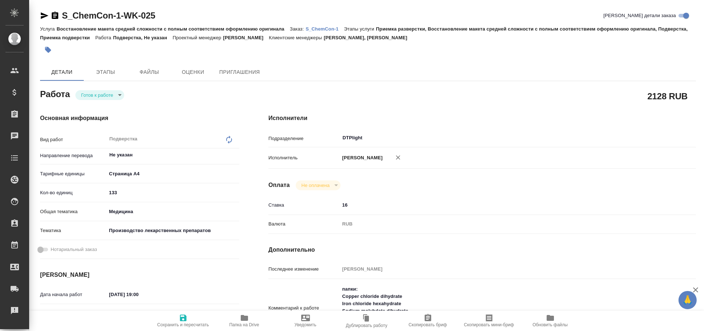
type textarea "x"
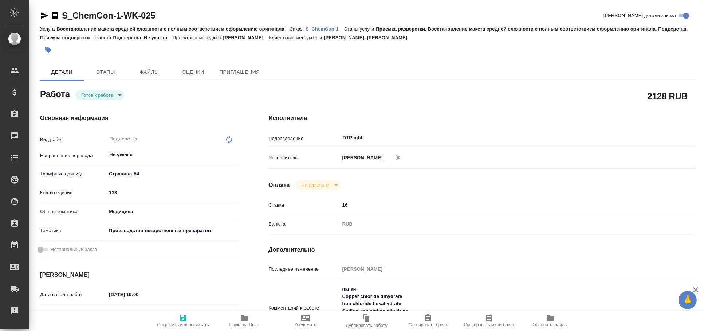
type textarea "x"
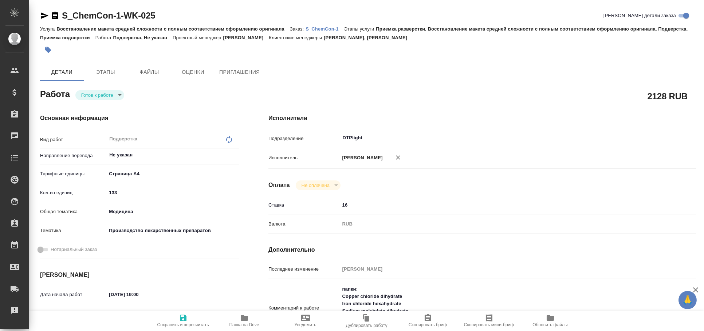
type textarea "x"
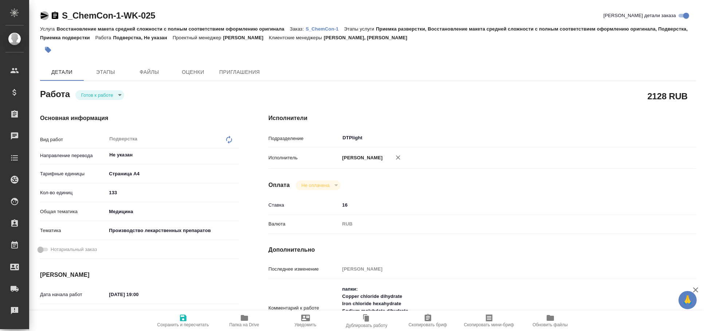
click at [47, 16] on icon "button" at bounding box center [45, 15] width 8 height 7
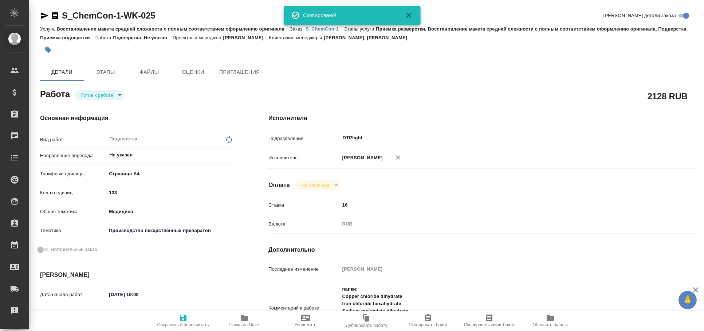
type textarea "x"
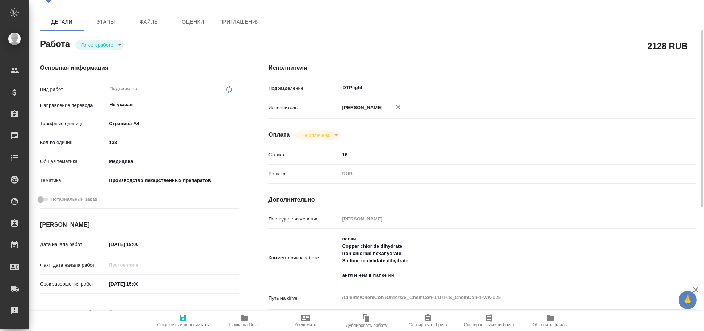
scroll to position [53, 0]
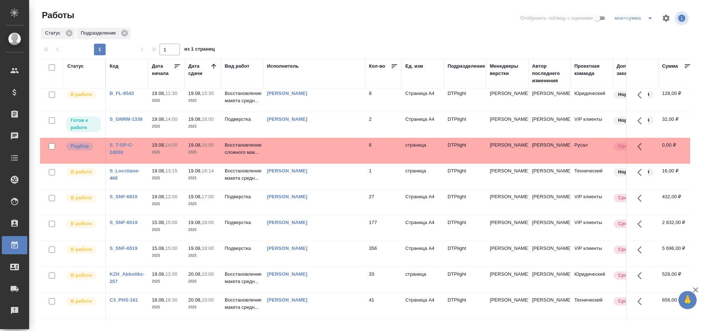
scroll to position [162, 0]
